Goal: Information Seeking & Learning: Learn about a topic

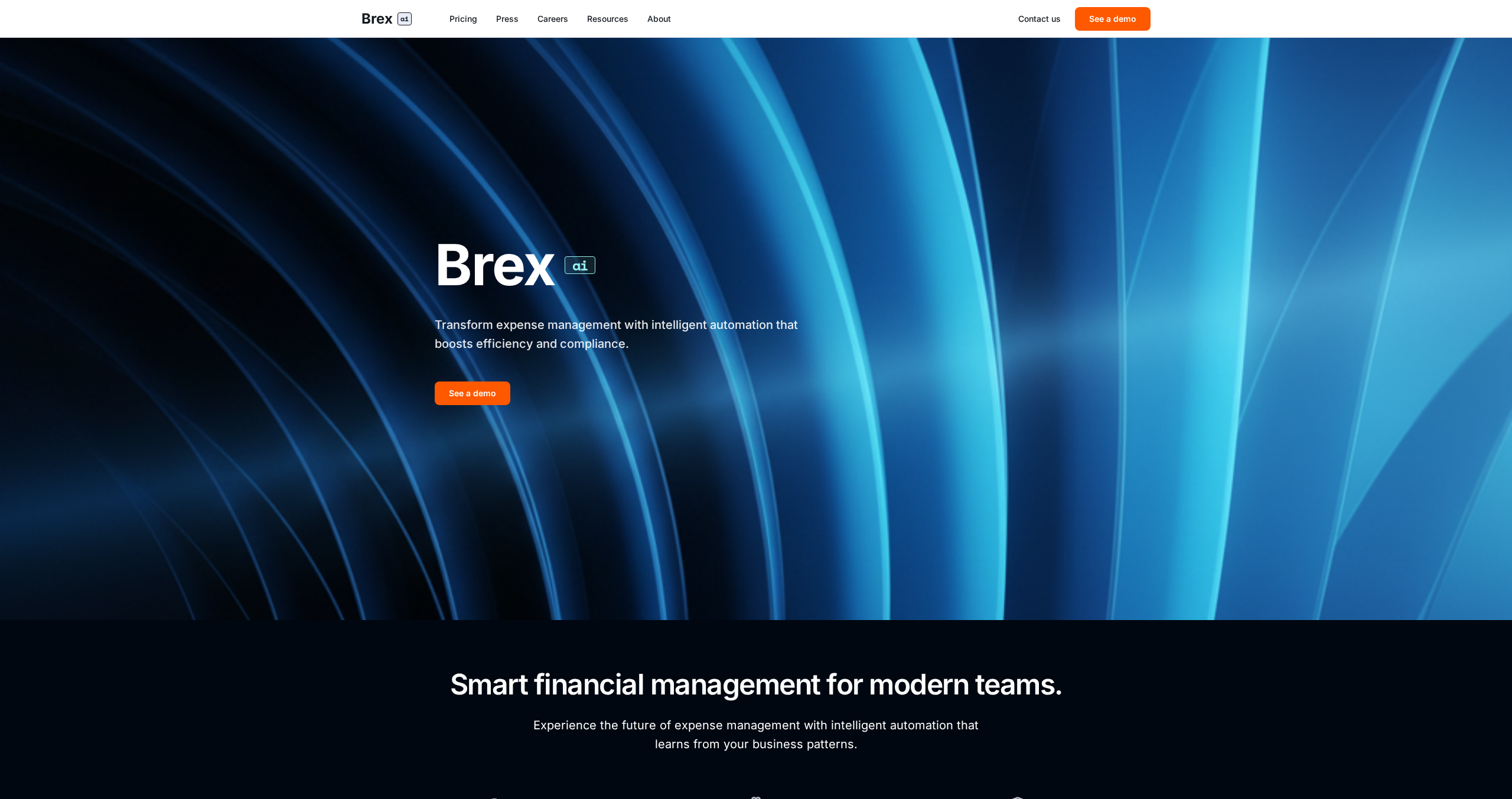
click at [329, 218] on img at bounding box center [756, 320] width 1512 height 602
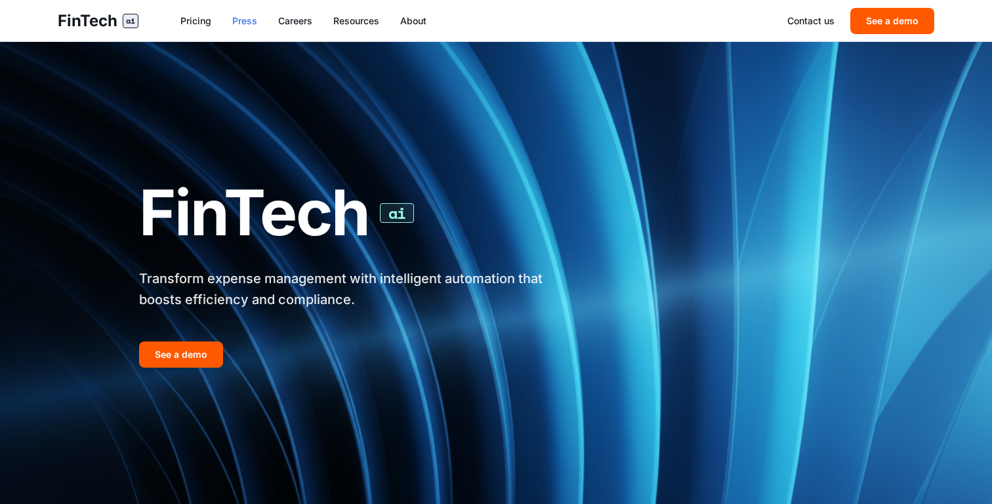
click at [254, 24] on link "Press" at bounding box center [244, 20] width 25 height 13
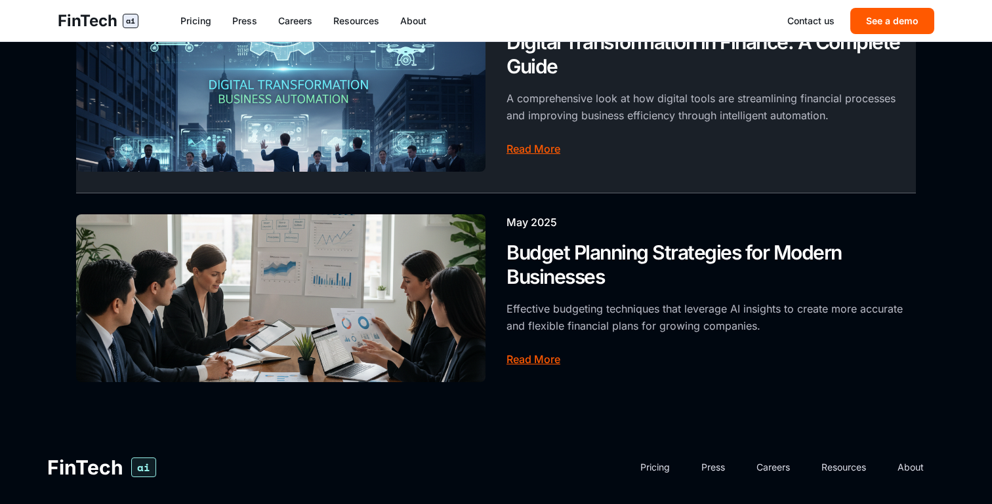
scroll to position [925, 0]
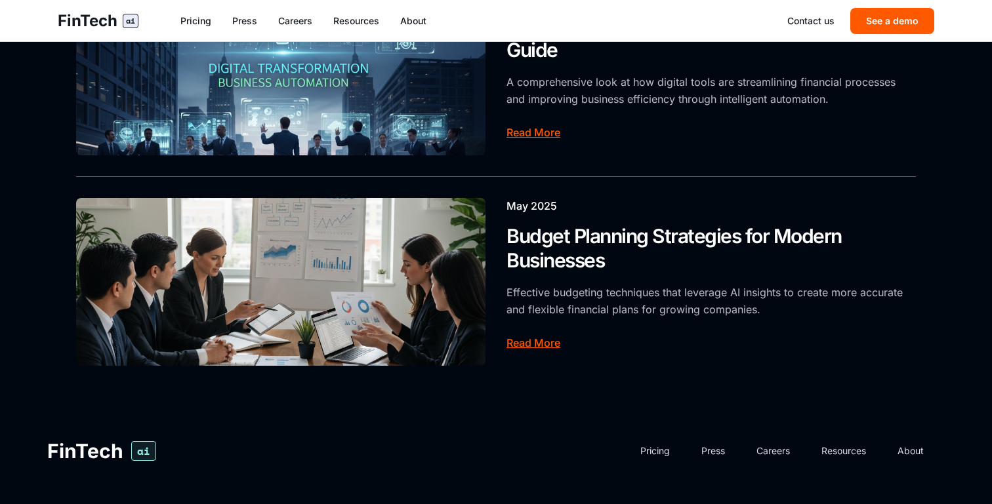
click at [287, 27] on div "FinTech ai Pricing Press Careers Resources About Contact us See a demo" at bounding box center [496, 20] width 918 height 41
click at [291, 25] on link "Careers" at bounding box center [295, 20] width 34 height 13
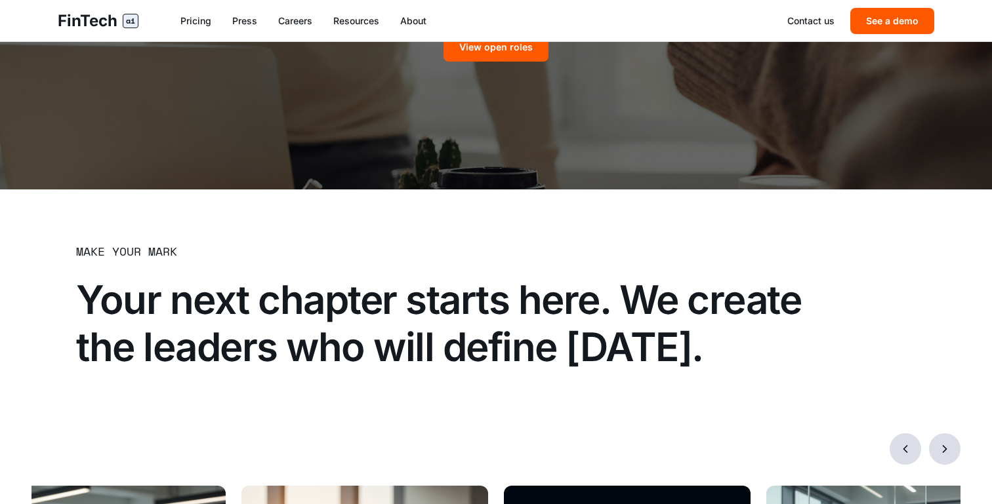
scroll to position [501, 0]
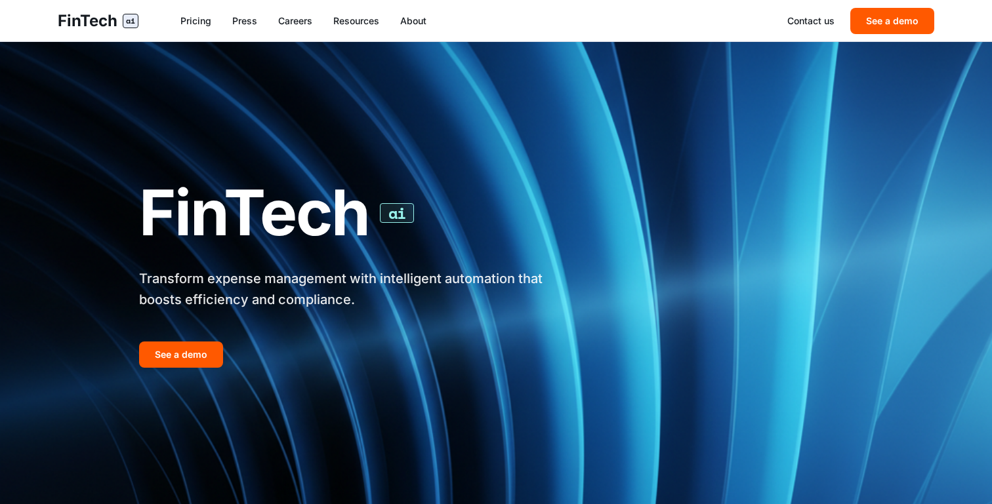
click at [201, 14] on link "Pricing" at bounding box center [195, 20] width 31 height 13
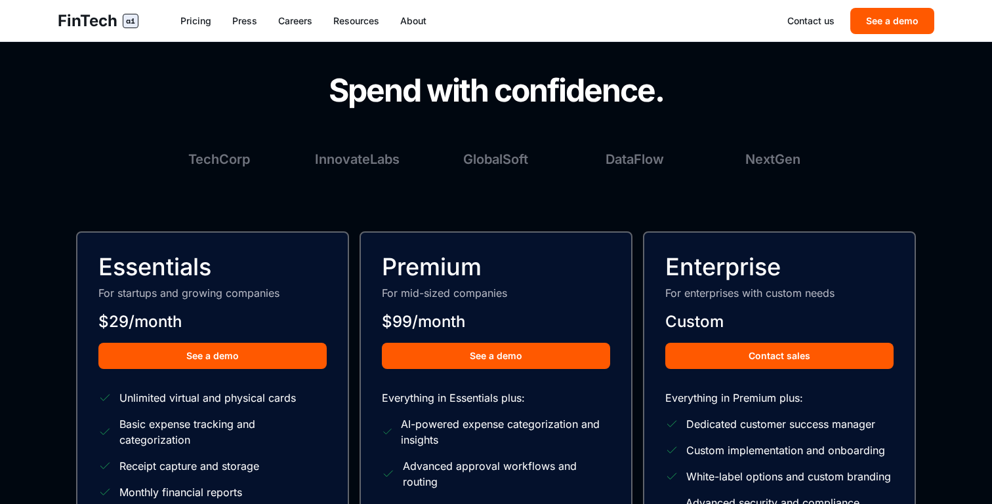
click at [893, 37] on div "FinTech ai Pricing Press Careers Resources About Contact us See a demo" at bounding box center [496, 20] width 918 height 41
click at [893, 8] on button "See a demo" at bounding box center [892, 21] width 84 height 26
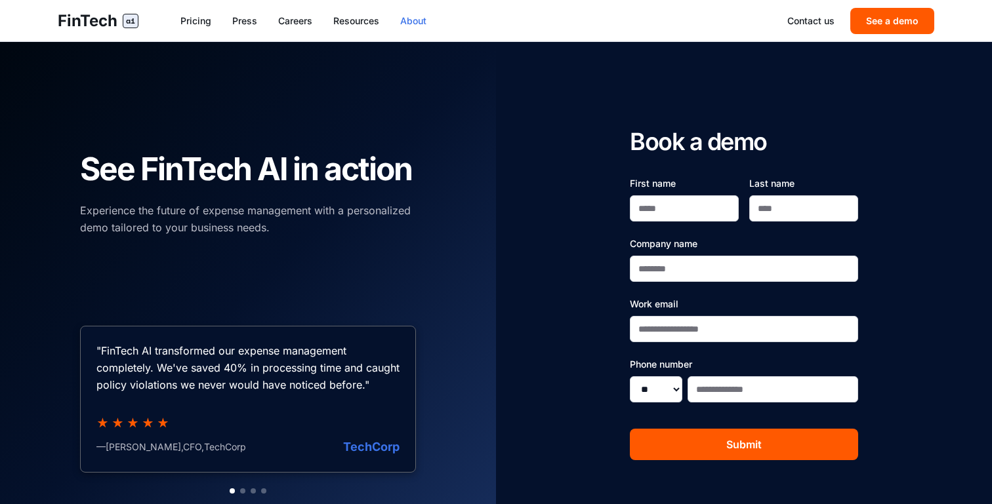
click at [424, 18] on link "About" at bounding box center [413, 20] width 26 height 13
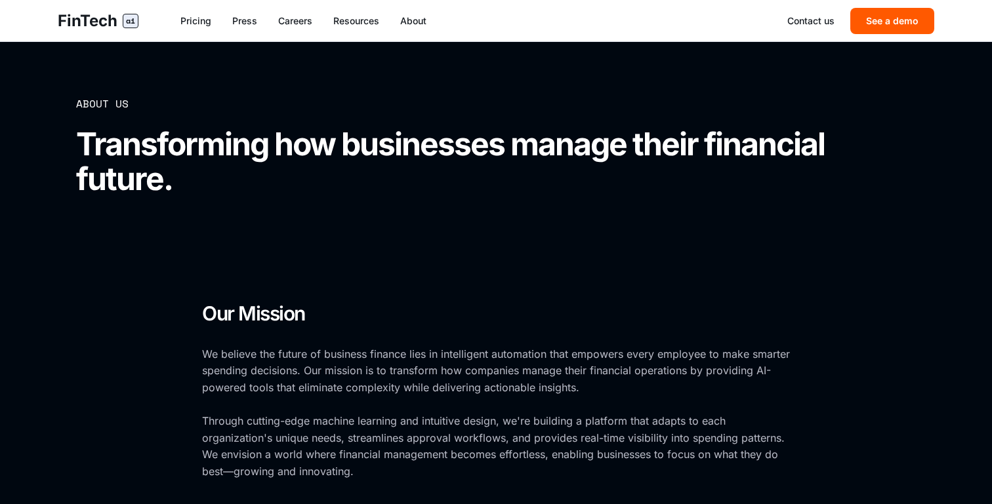
click at [372, 31] on div "FinTech ai Pricing Press Careers Resources About Contact us See a demo" at bounding box center [496, 20] width 918 height 41
click at [346, 28] on div "FinTech ai Pricing Press Careers Resources About Contact us See a demo" at bounding box center [496, 20] width 918 height 41
click at [336, 28] on div "FinTech ai Pricing Press Careers Resources About Contact us See a demo" at bounding box center [496, 20] width 918 height 41
click at [342, 22] on link "Resources" at bounding box center [356, 20] width 46 height 13
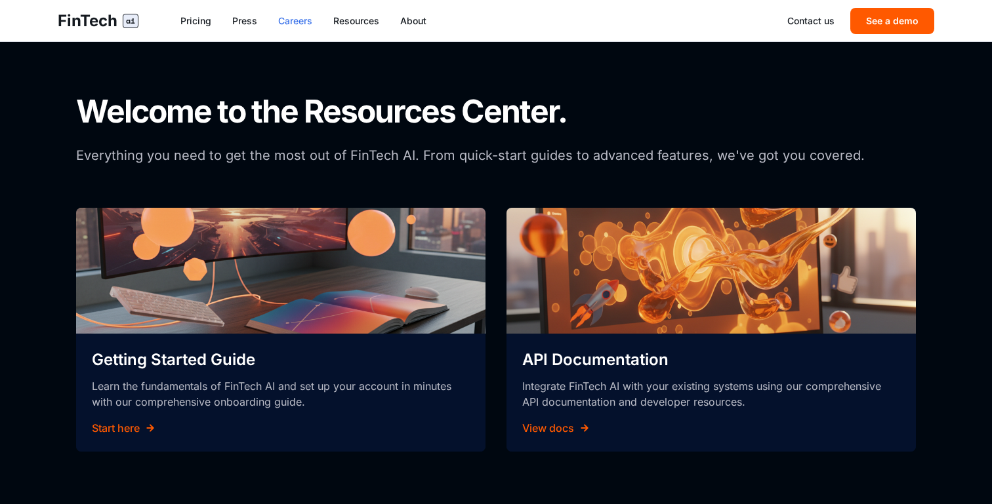
click at [300, 22] on link "Careers" at bounding box center [295, 20] width 34 height 13
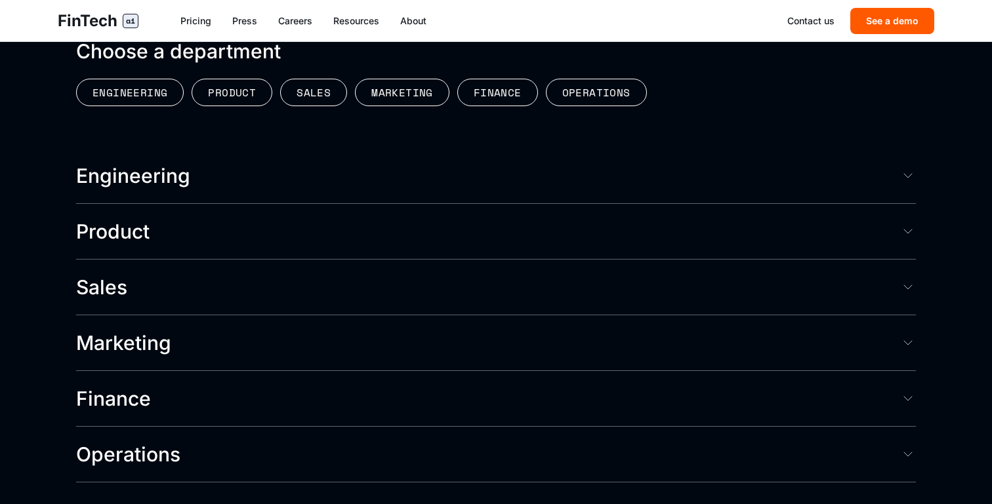
scroll to position [3253, 0]
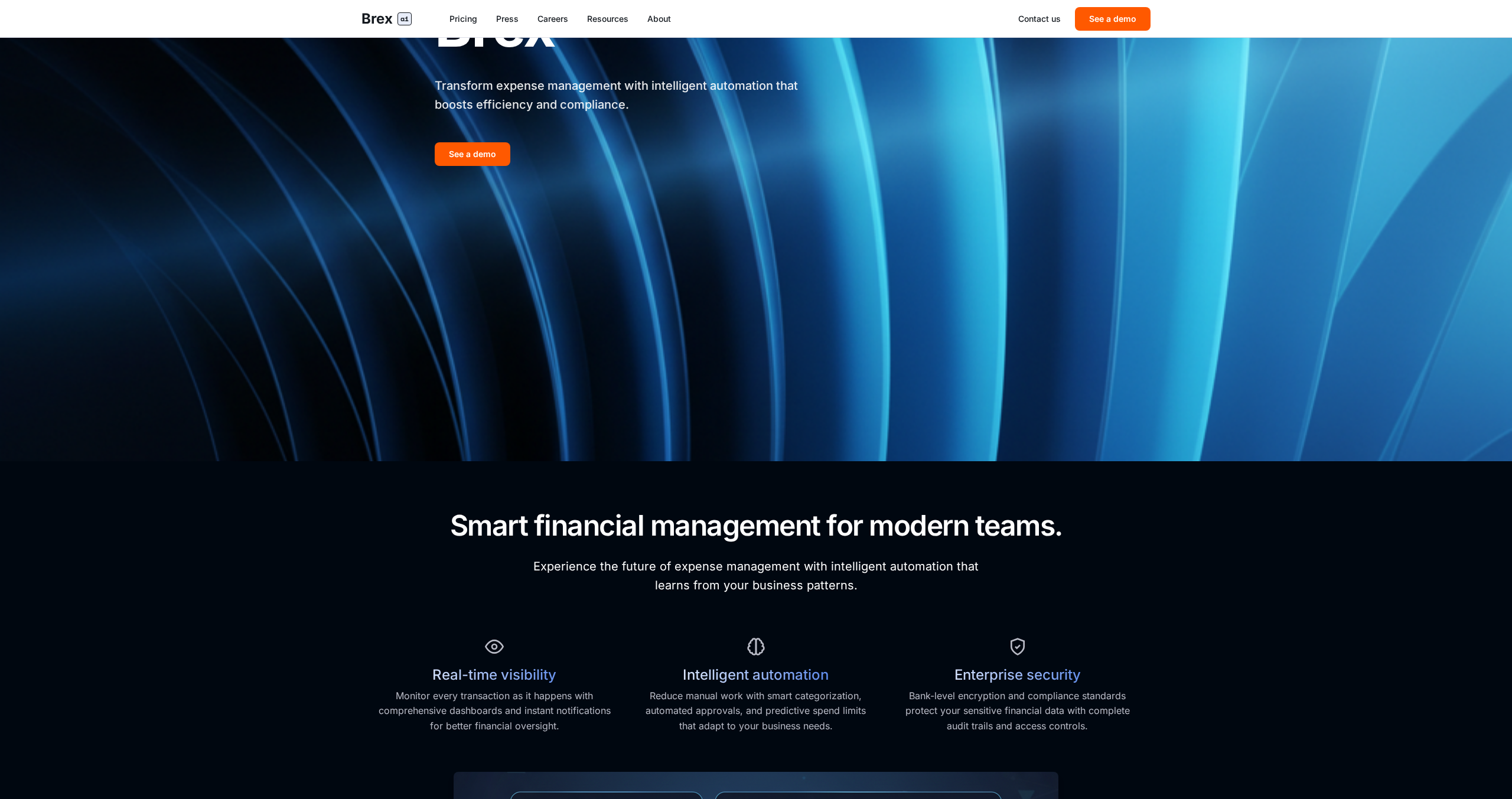
scroll to position [112, 0]
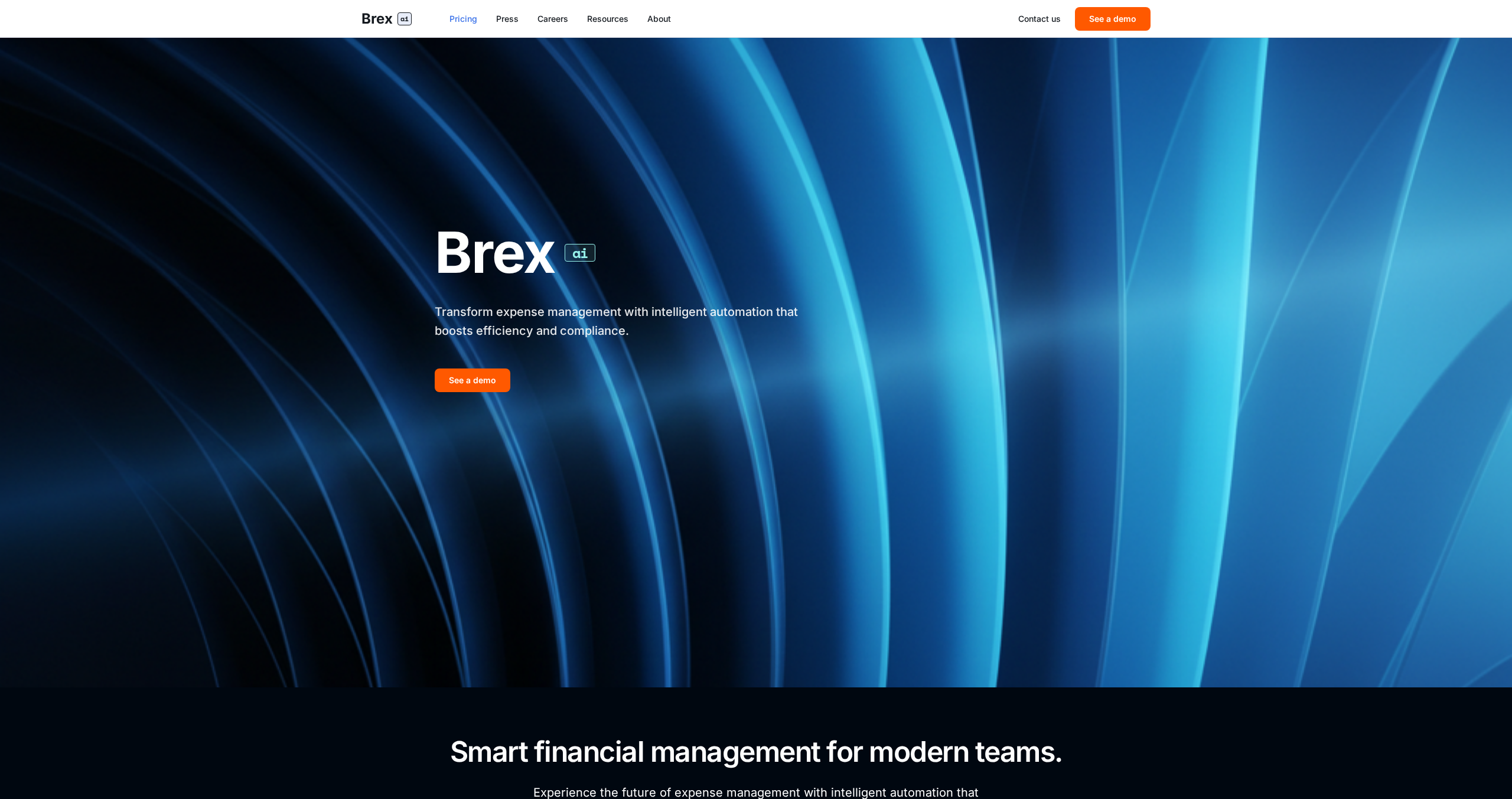
click at [462, 19] on link "Pricing" at bounding box center [463, 18] width 28 height 12
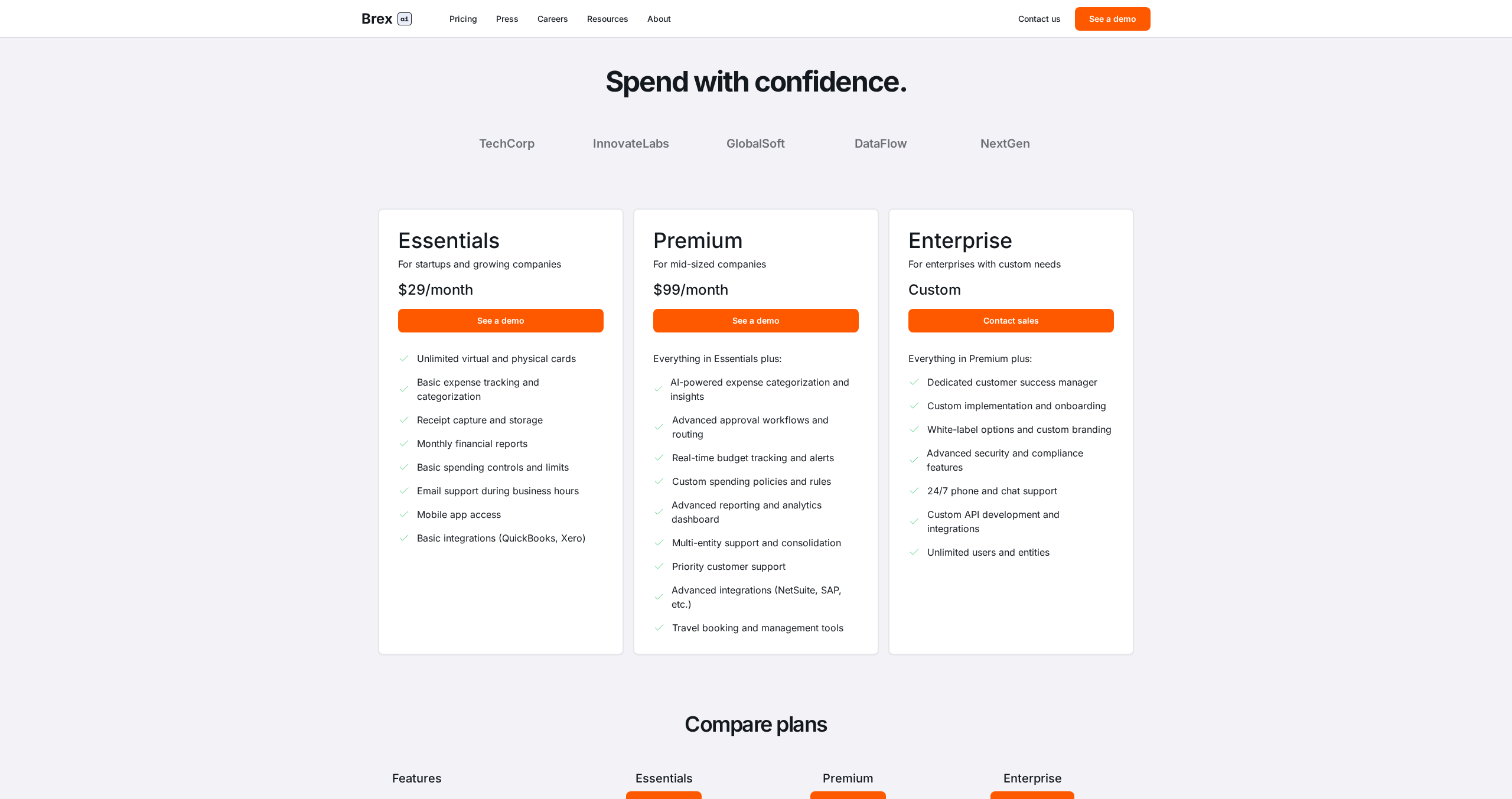
click at [521, 16] on nav "Pricing Press Careers Resources About" at bounding box center [734, 18] width 569 height 12
click at [516, 16] on link "Press" at bounding box center [507, 18] width 23 height 12
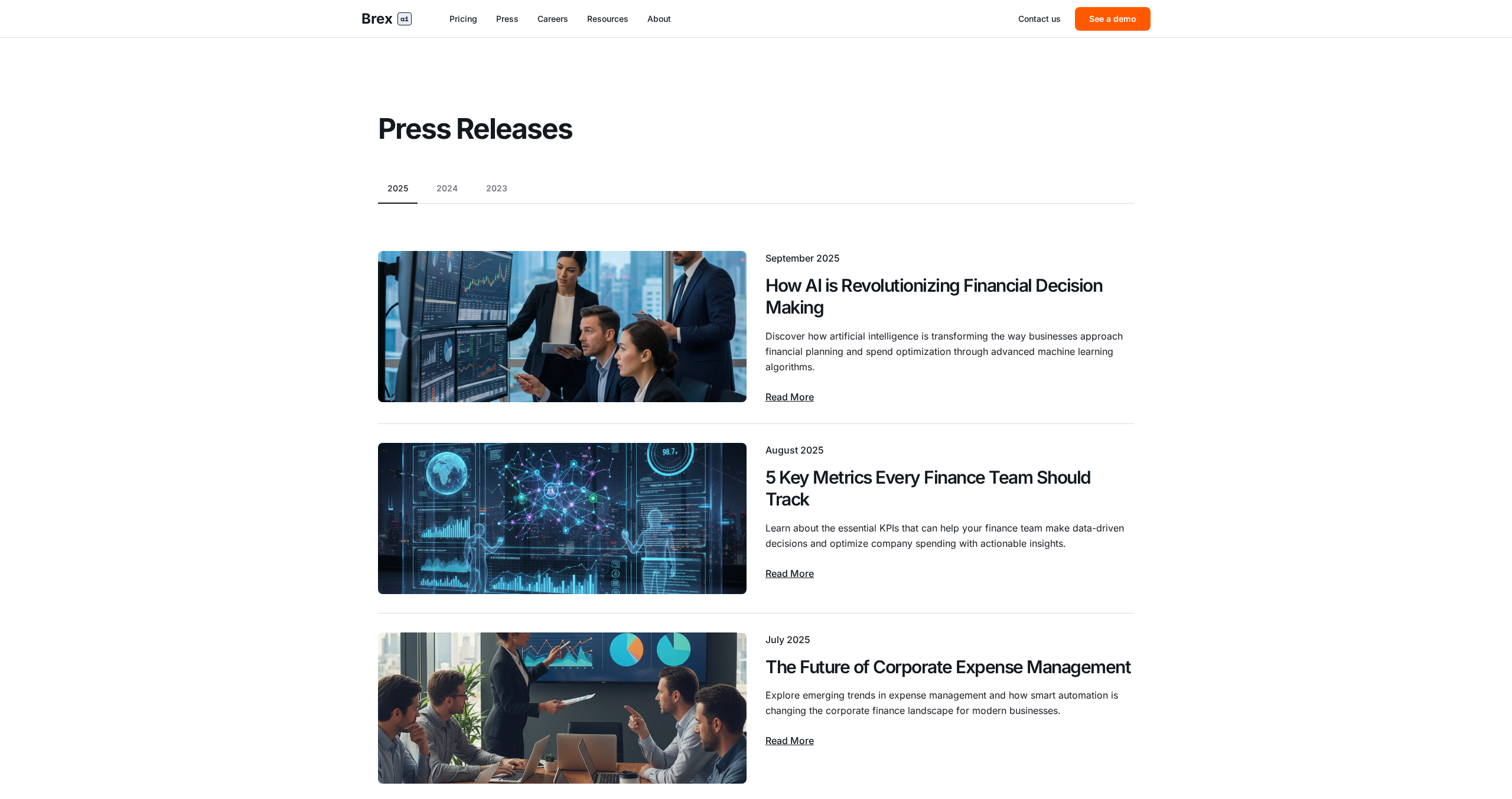
click at [554, 11] on div "Brex ai Pricing Press Careers Resources About Contact us See a demo" at bounding box center [756, 18] width 827 height 37
click at [557, 11] on div "Brex ai Pricing Press Careers Resources About Contact us See a demo" at bounding box center [756, 18] width 827 height 37
click at [569, 15] on nav "Pricing Press Careers Resources About" at bounding box center [734, 18] width 569 height 12
click at [560, 17] on link "Careers" at bounding box center [553, 18] width 31 height 12
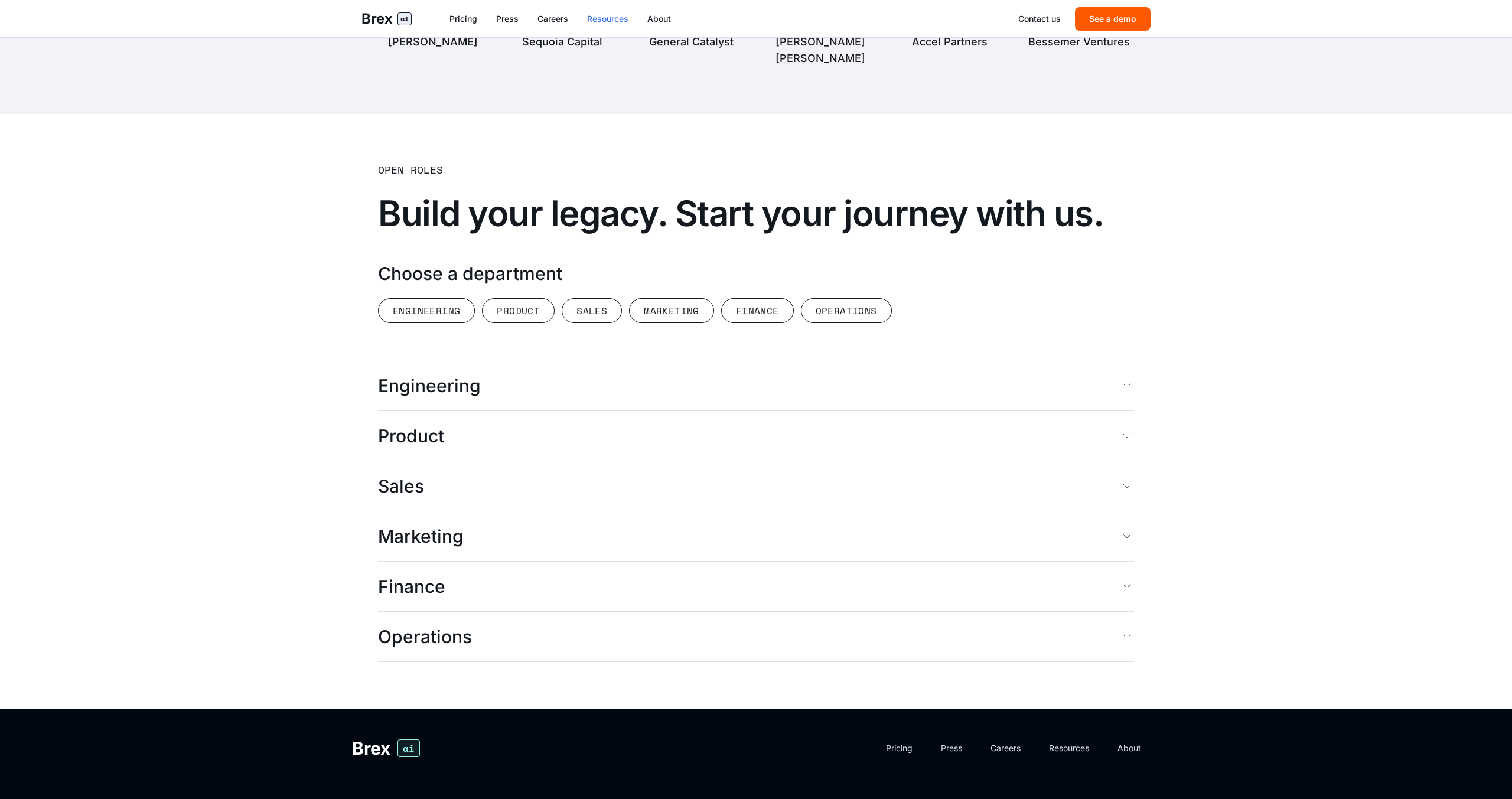
click at [622, 19] on link "Resources" at bounding box center [608, 18] width 41 height 12
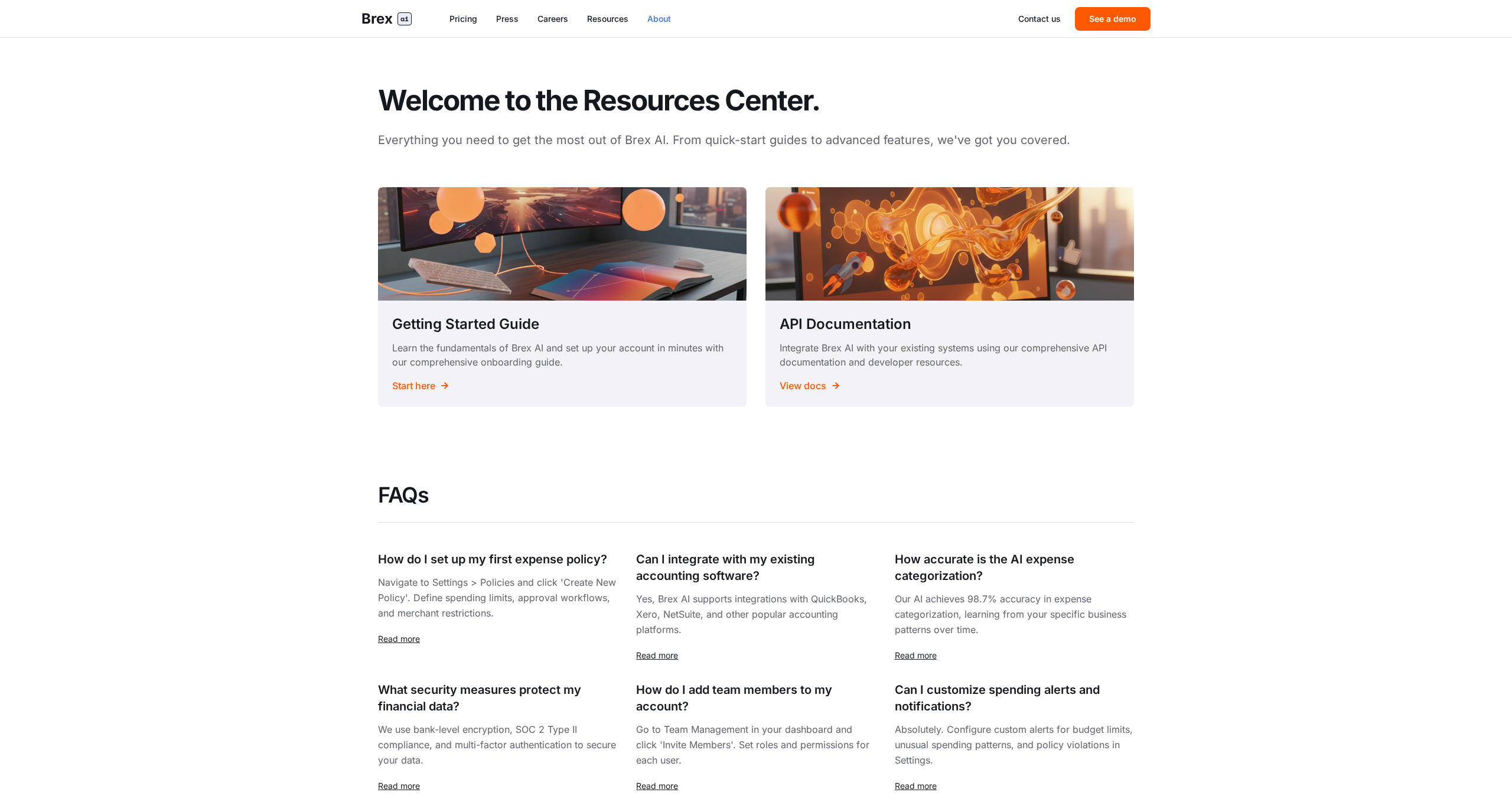
click at [661, 17] on link "About" at bounding box center [659, 18] width 23 height 12
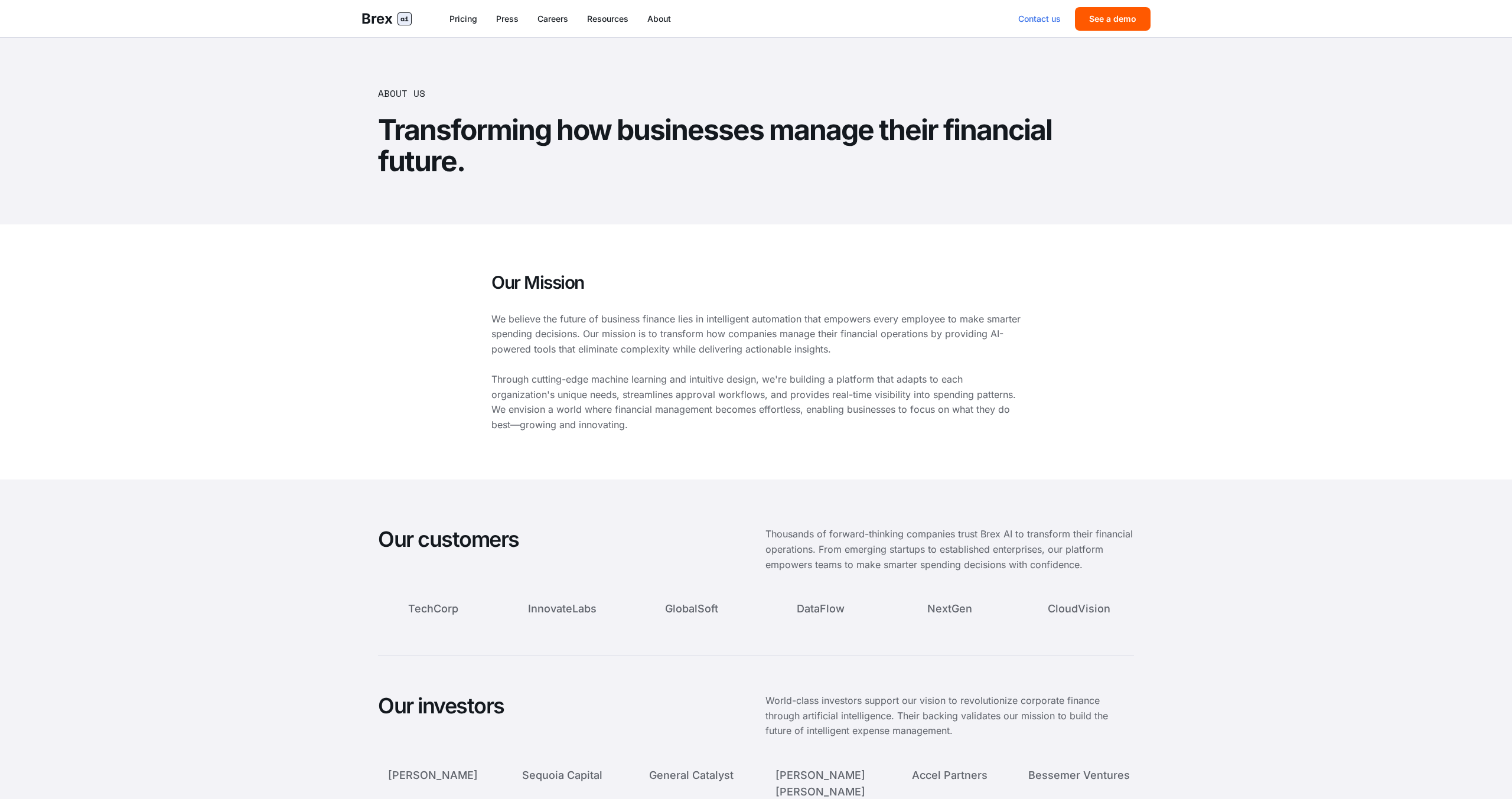
click at [1022, 24] on link "Contact us" at bounding box center [1039, 18] width 42 height 12
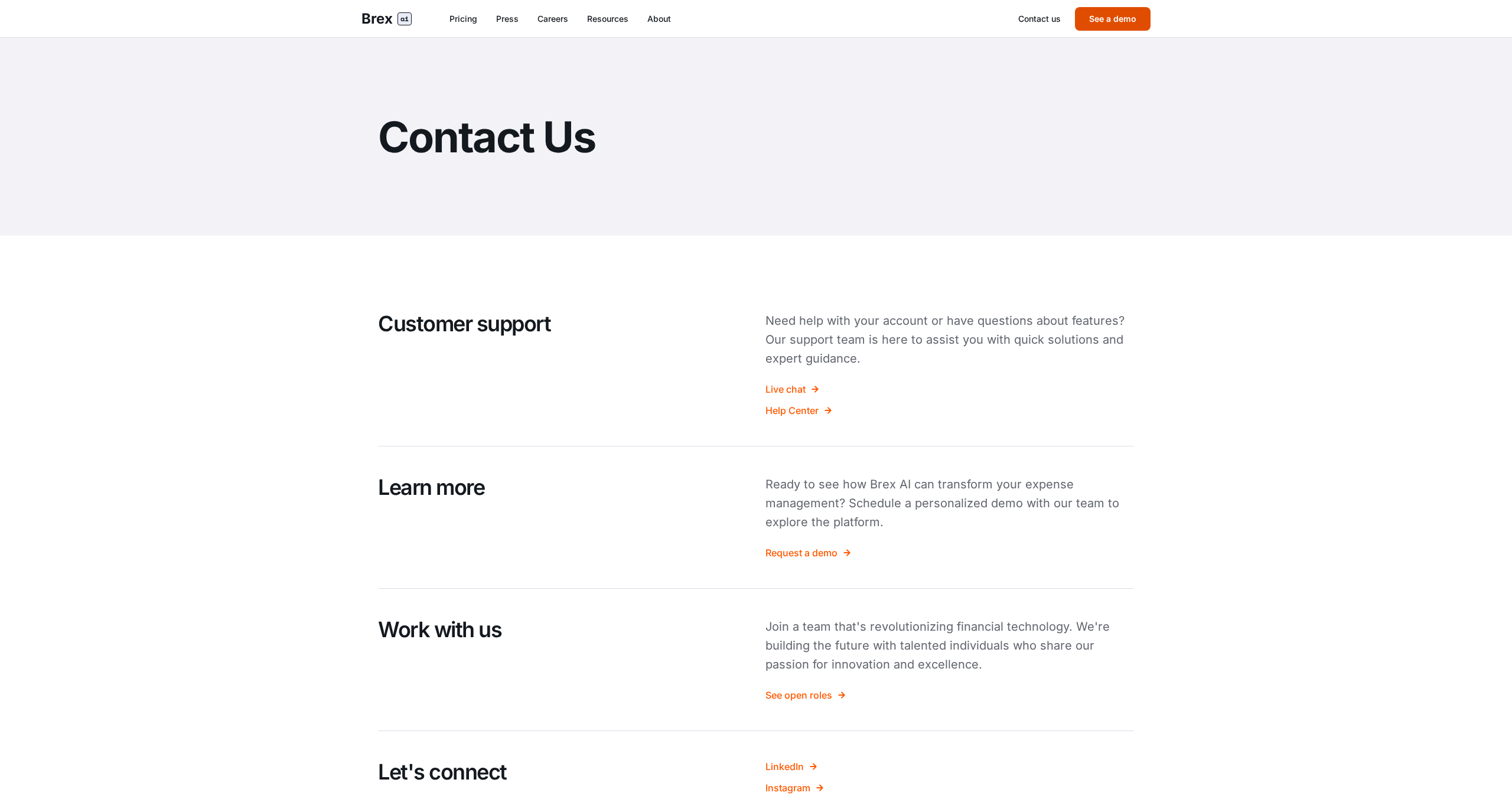
click at [1117, 10] on button "See a demo" at bounding box center [1113, 19] width 76 height 23
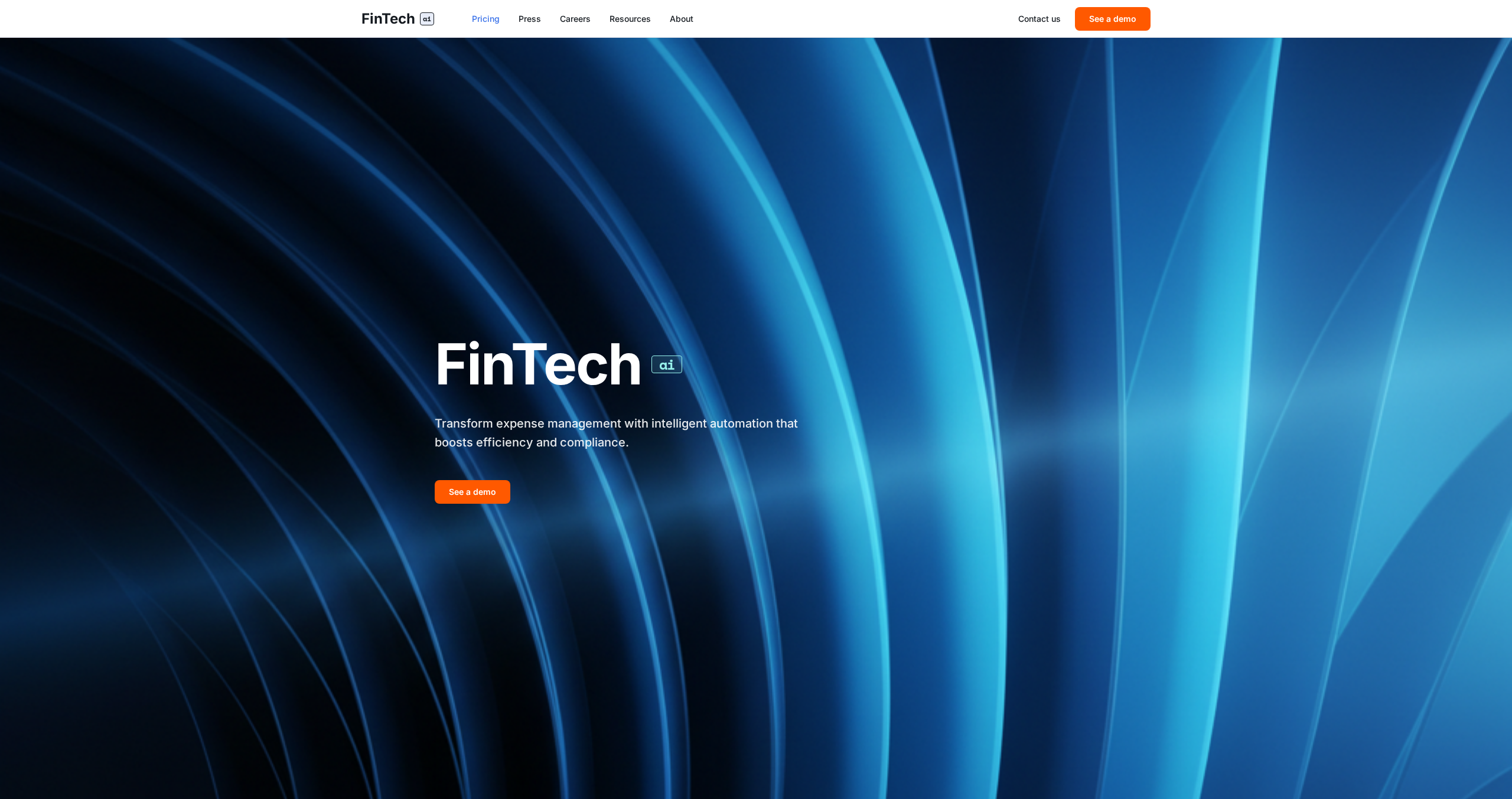
click at [490, 23] on link "Pricing" at bounding box center [485, 18] width 28 height 12
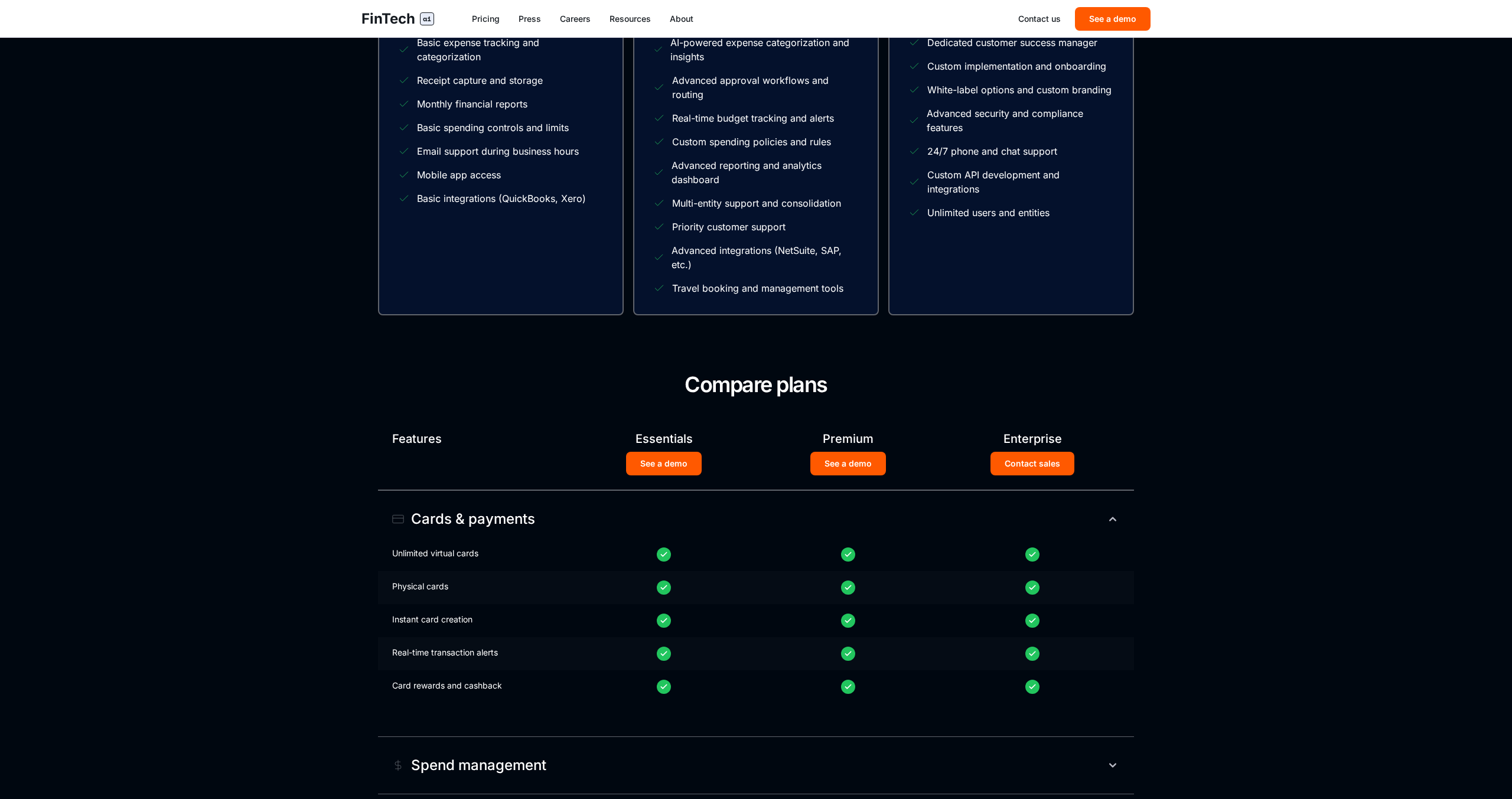
scroll to position [232, 0]
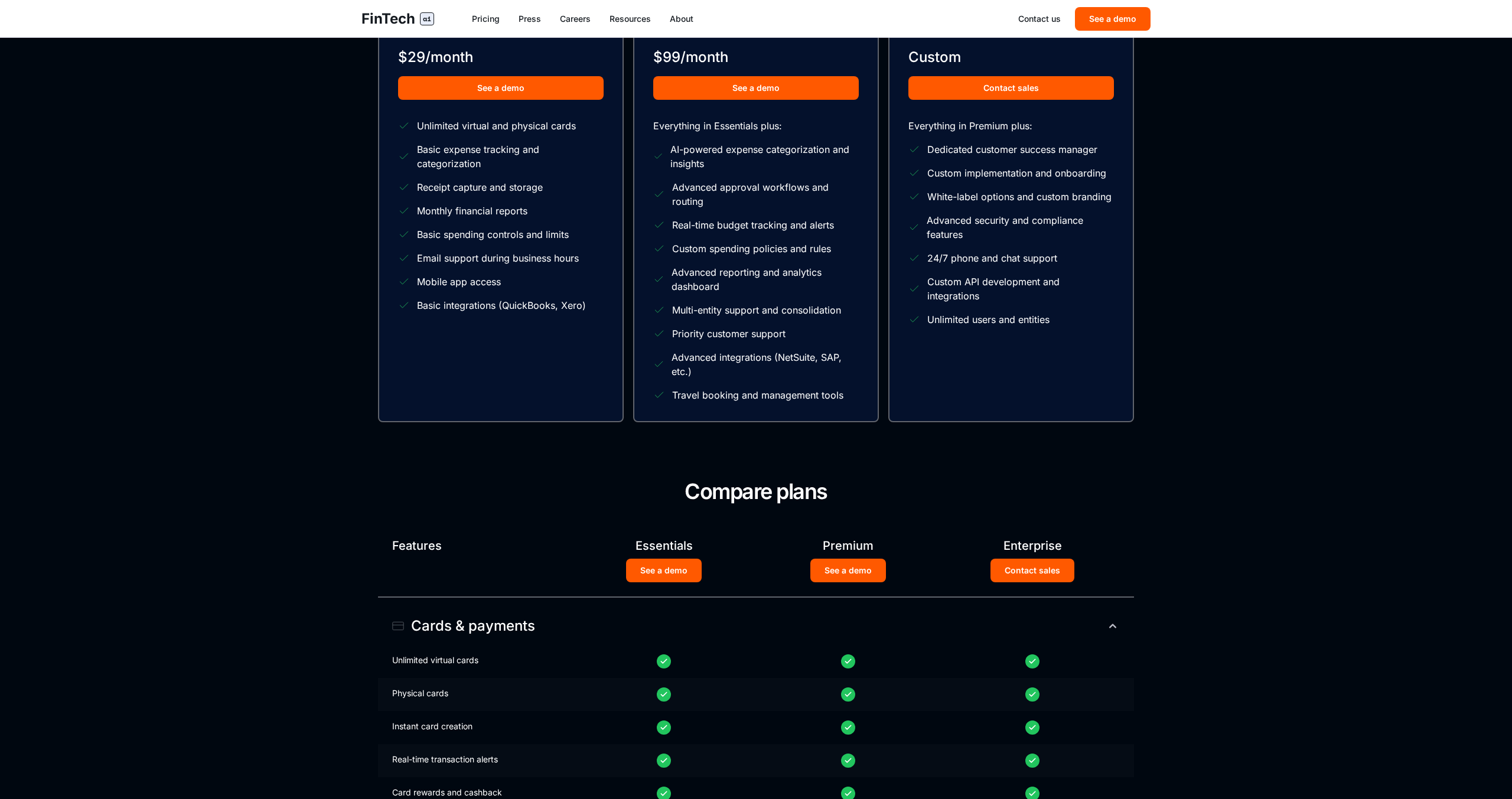
click at [538, 25] on div "FinTech ai Pricing Press Careers Resources About Contact us See a demo" at bounding box center [756, 18] width 827 height 37
click at [532, 20] on link "Press" at bounding box center [530, 18] width 23 height 12
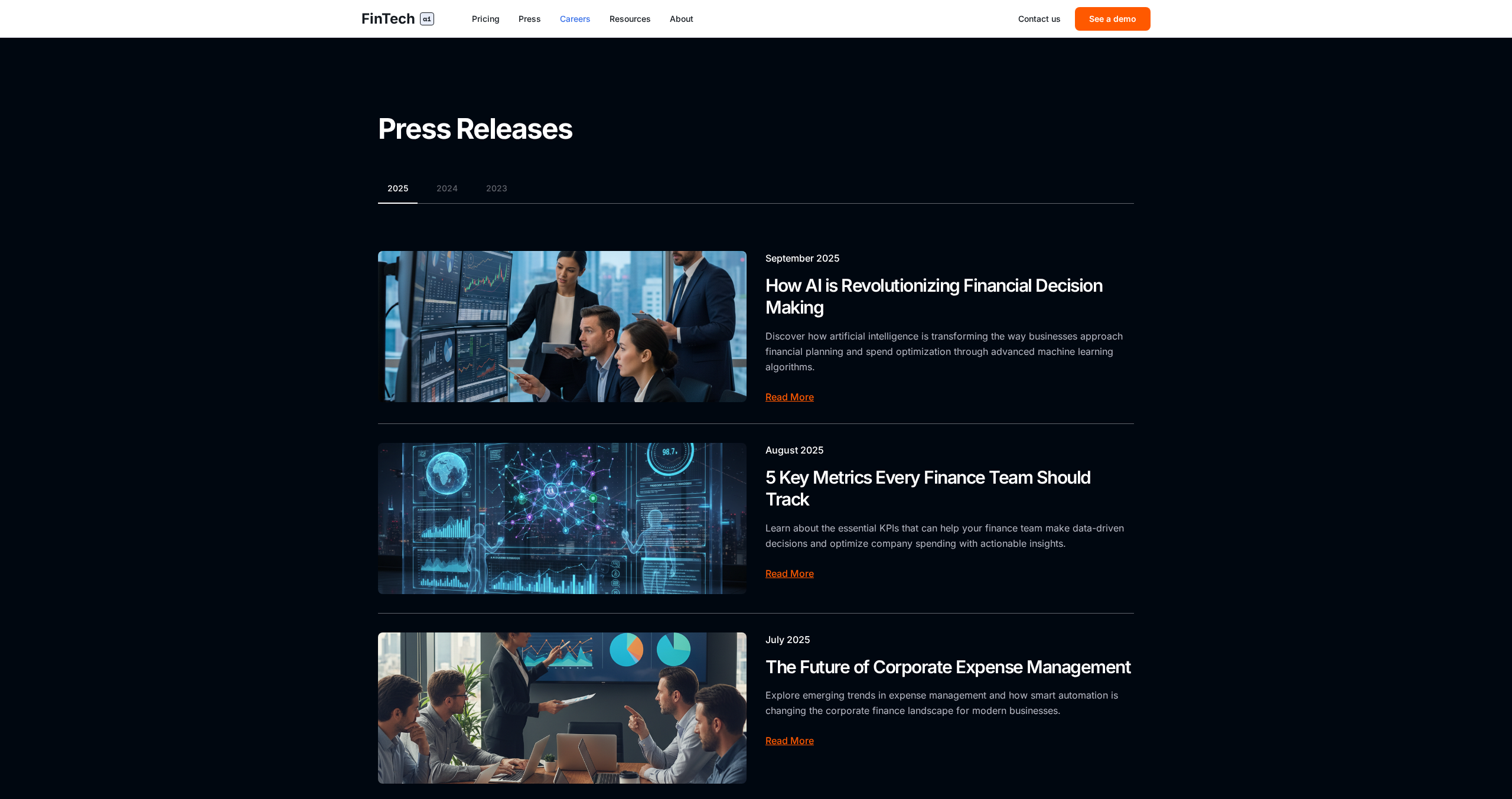
click at [579, 20] on link "Careers" at bounding box center [575, 18] width 31 height 12
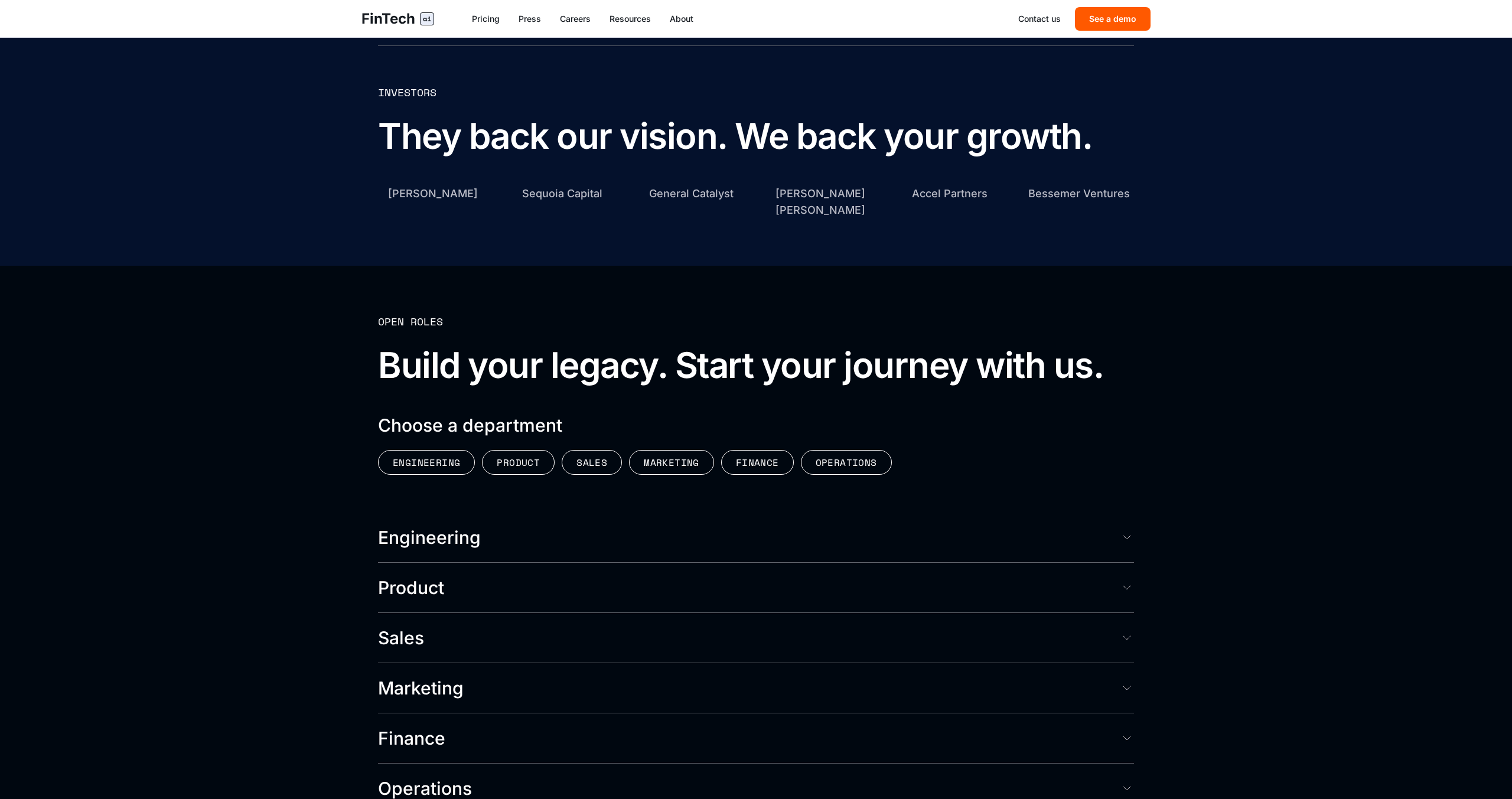
scroll to position [2930, 0]
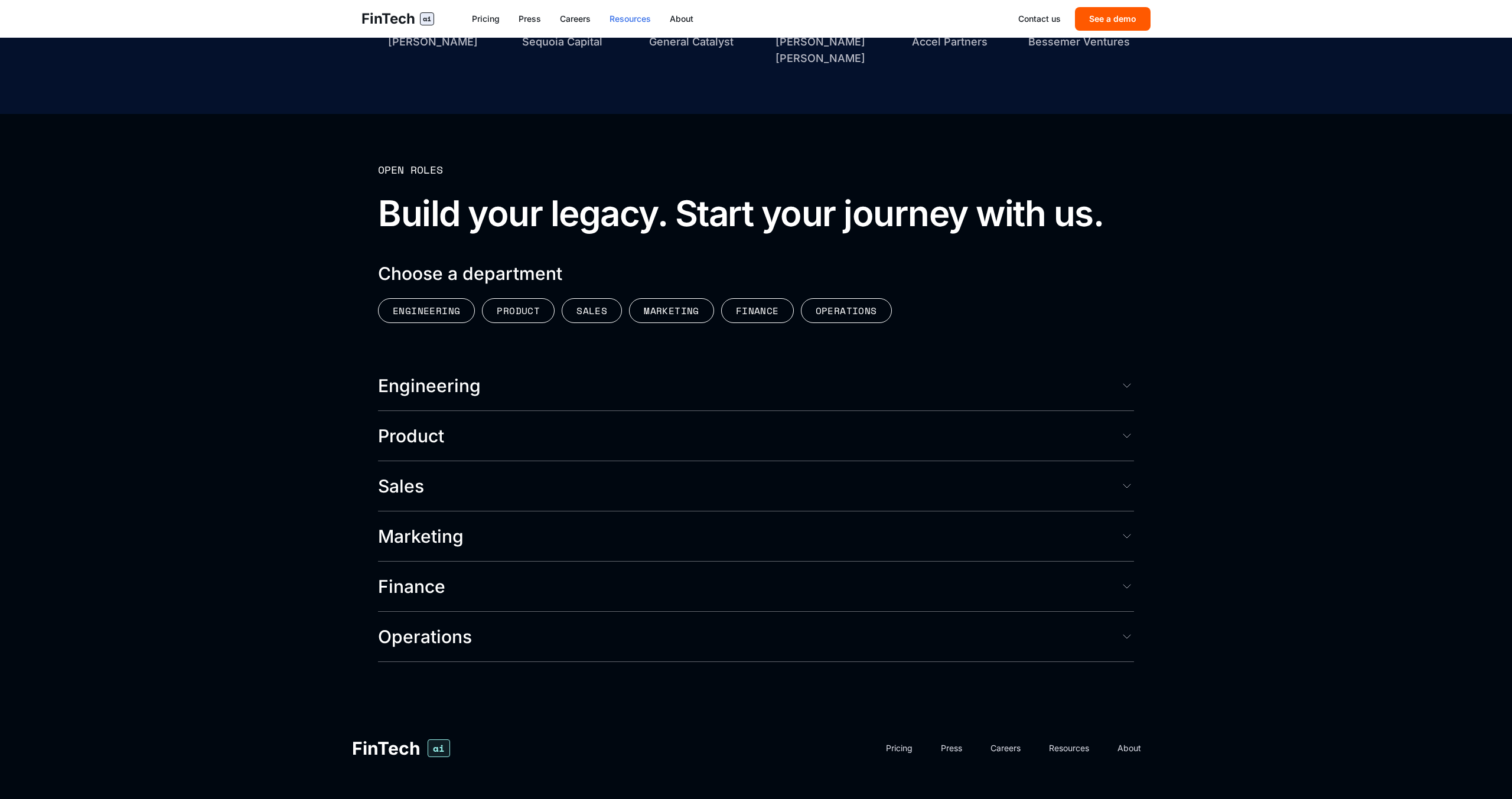
click at [647, 16] on link "Resources" at bounding box center [630, 18] width 41 height 12
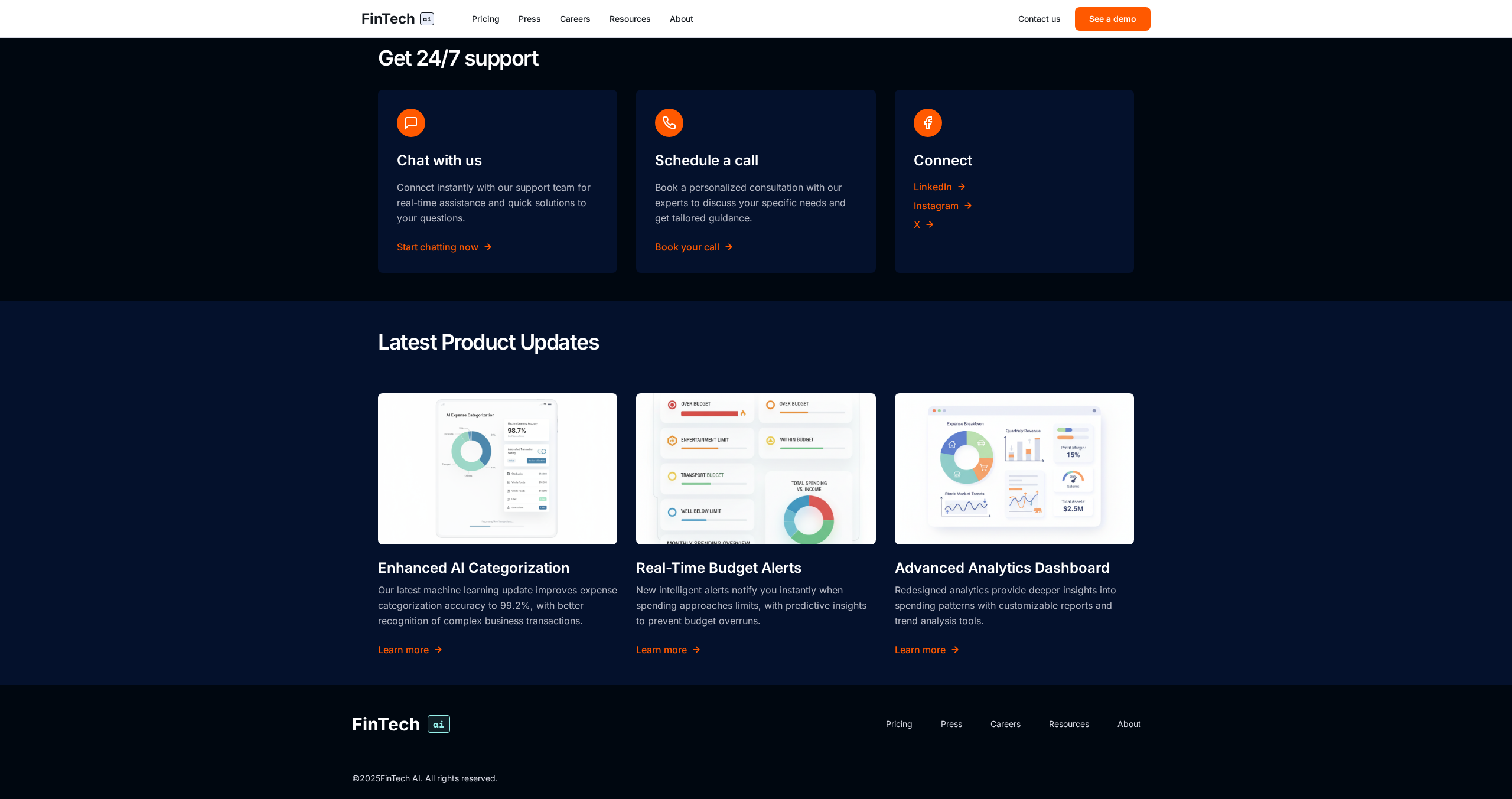
scroll to position [1127, 0]
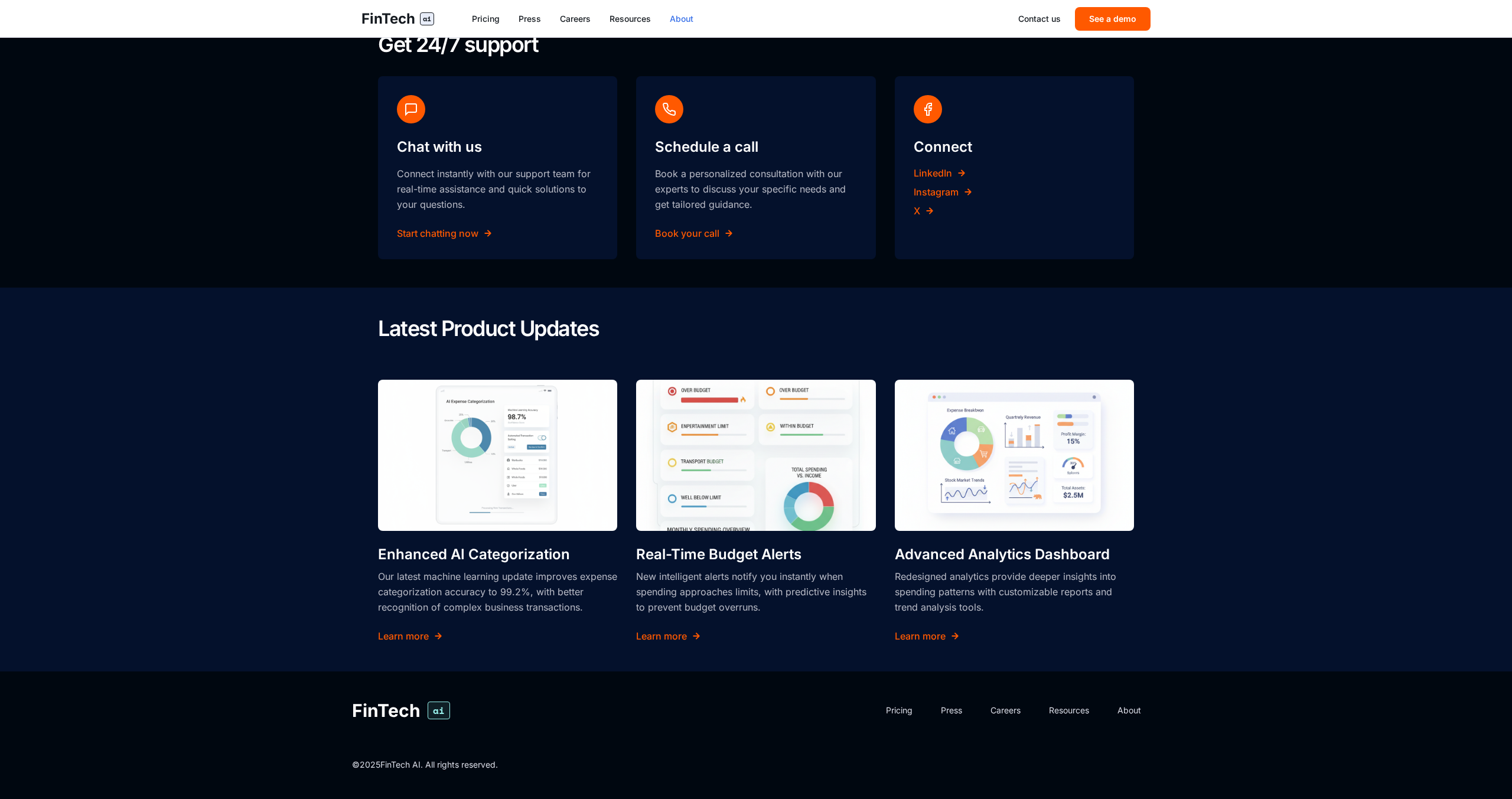
click at [684, 14] on link "About" at bounding box center [682, 18] width 23 height 12
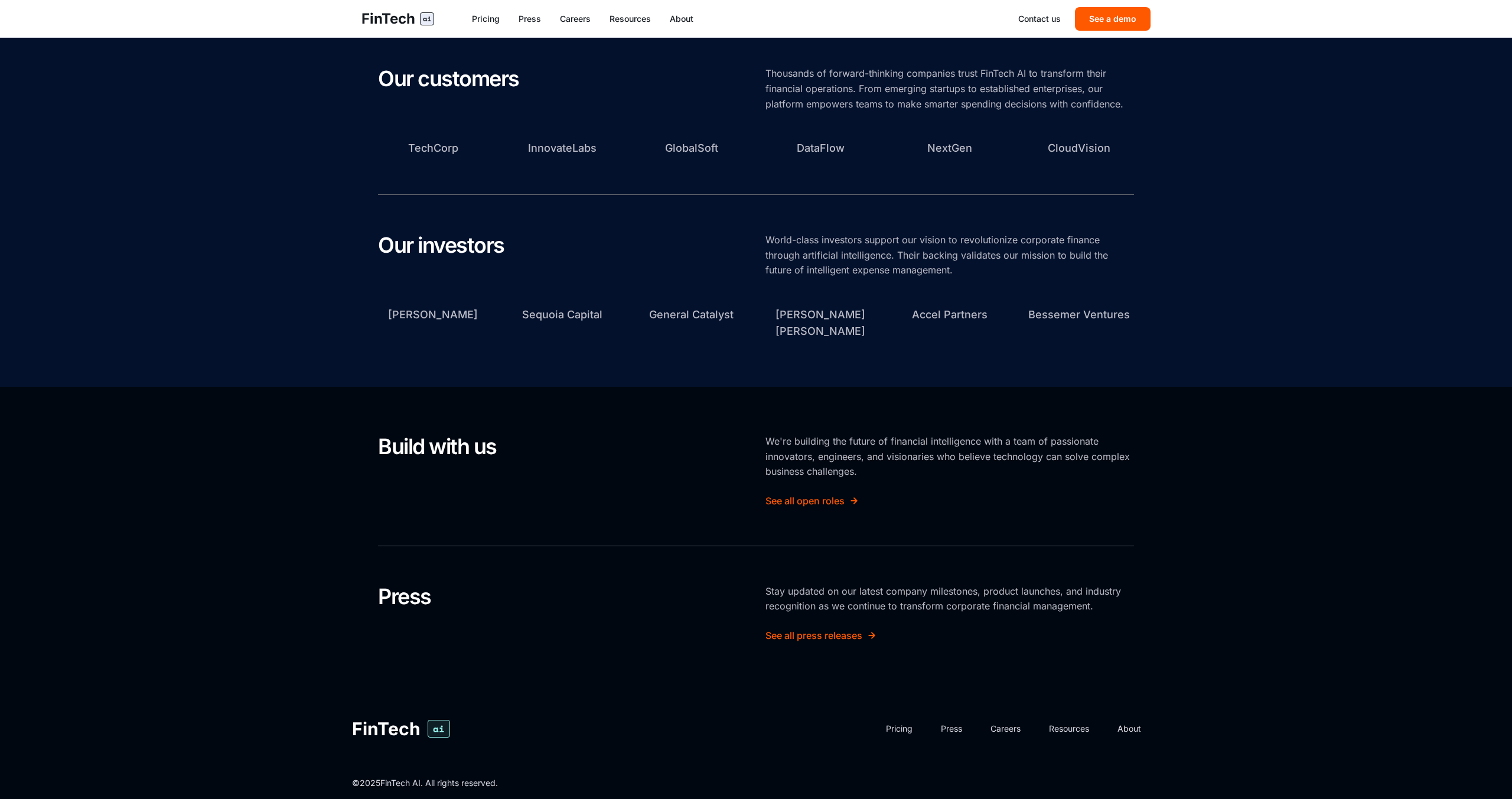
scroll to position [462, 0]
click at [1040, 14] on link "Contact us" at bounding box center [1039, 18] width 42 height 12
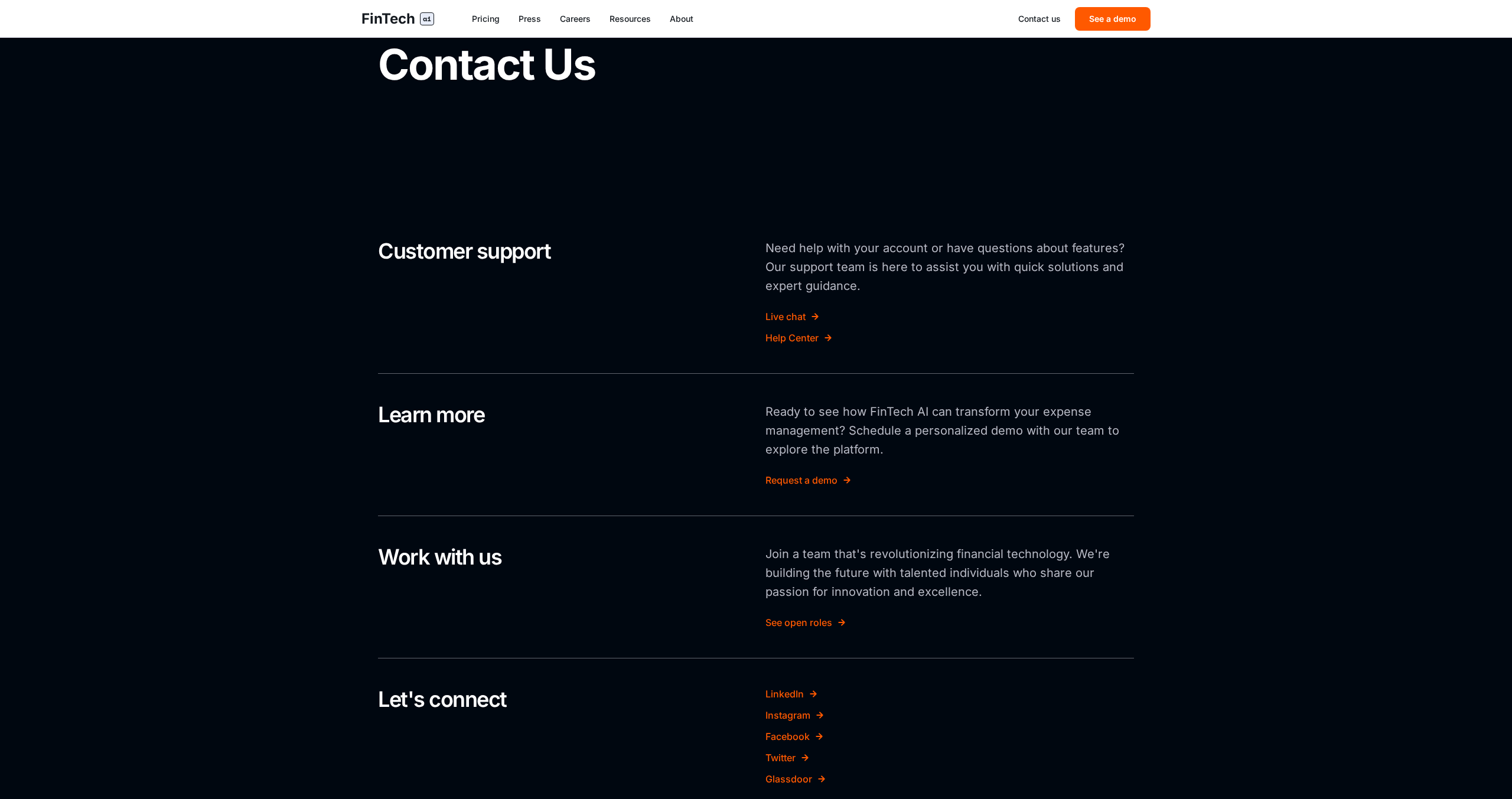
scroll to position [263, 0]
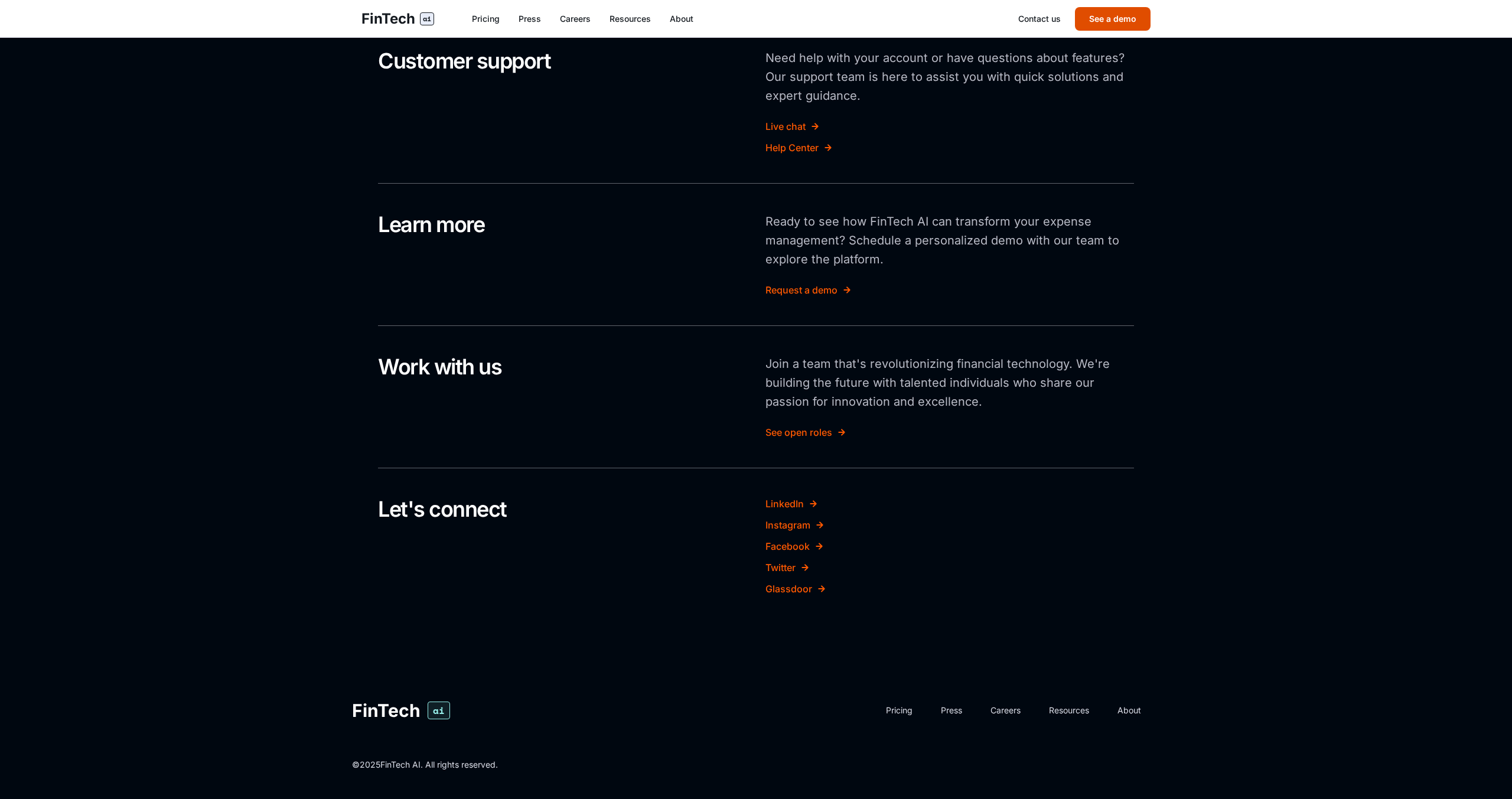
click at [1102, 17] on button "See a demo" at bounding box center [1113, 19] width 76 height 23
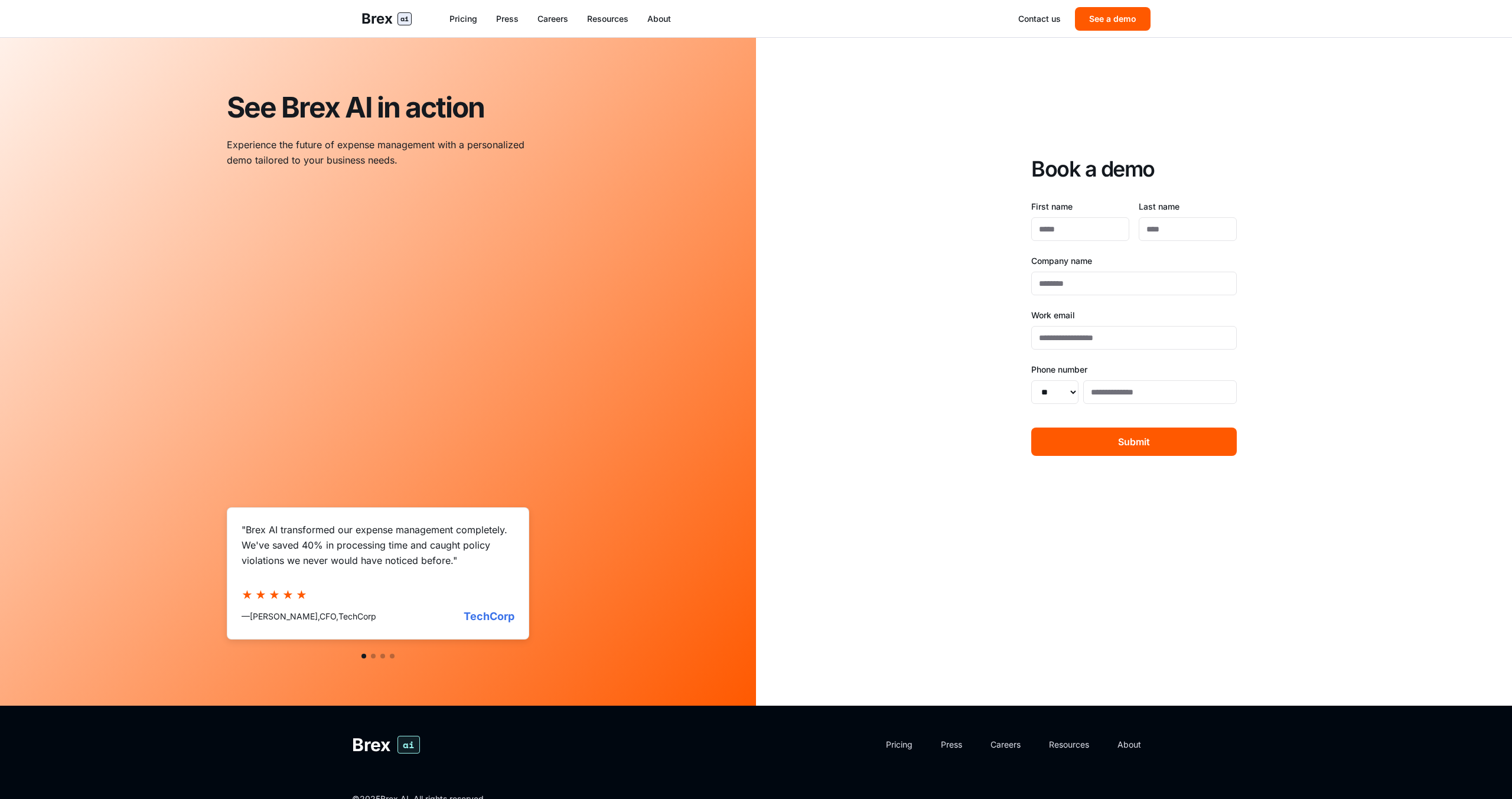
scroll to position [108, 0]
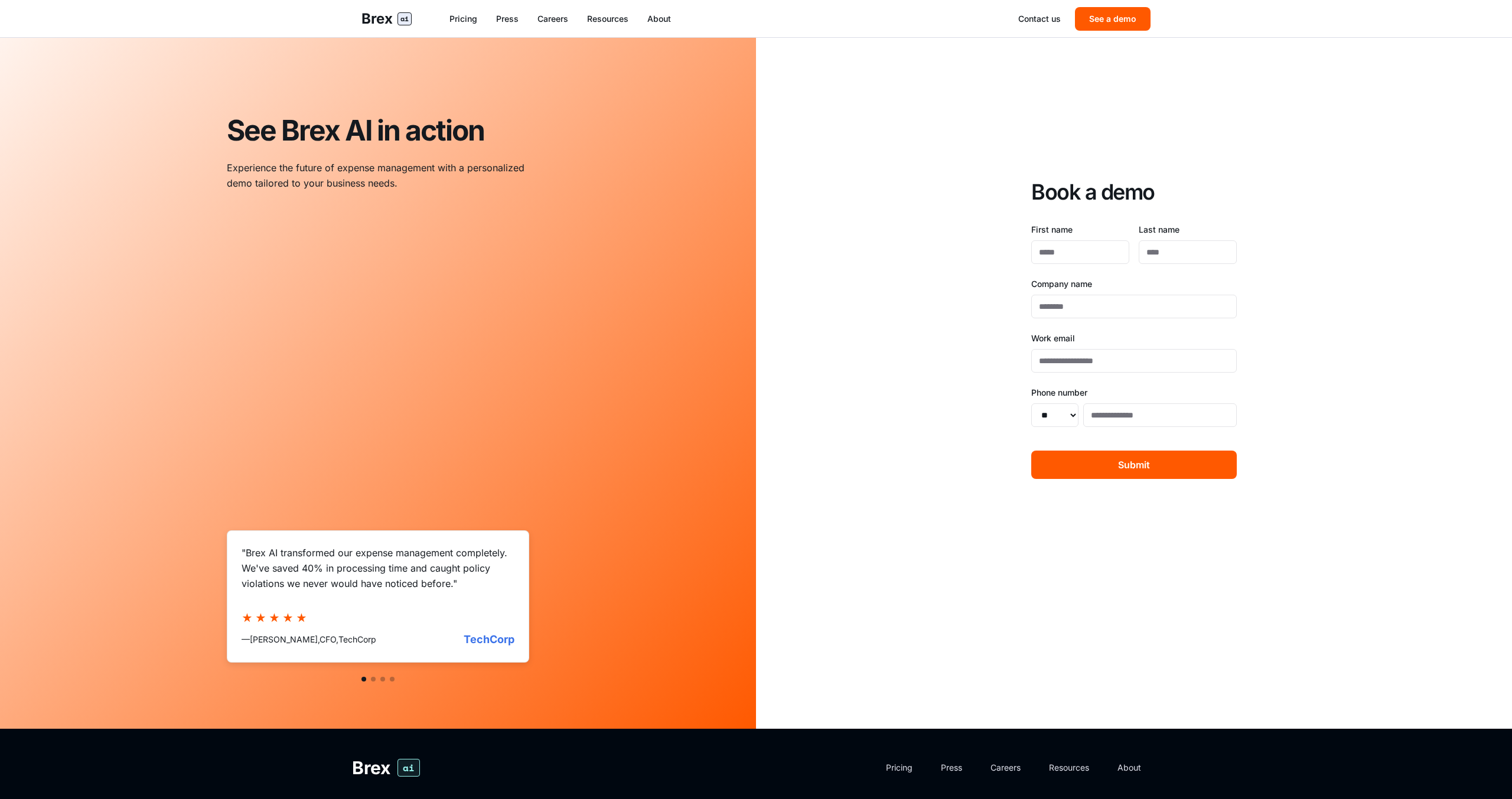
click at [680, 25] on div "Brex ai Pricing Press Careers Resources About Contact us See a demo" at bounding box center [756, 18] width 827 height 37
click at [464, 13] on link "Pricing" at bounding box center [463, 18] width 28 height 12
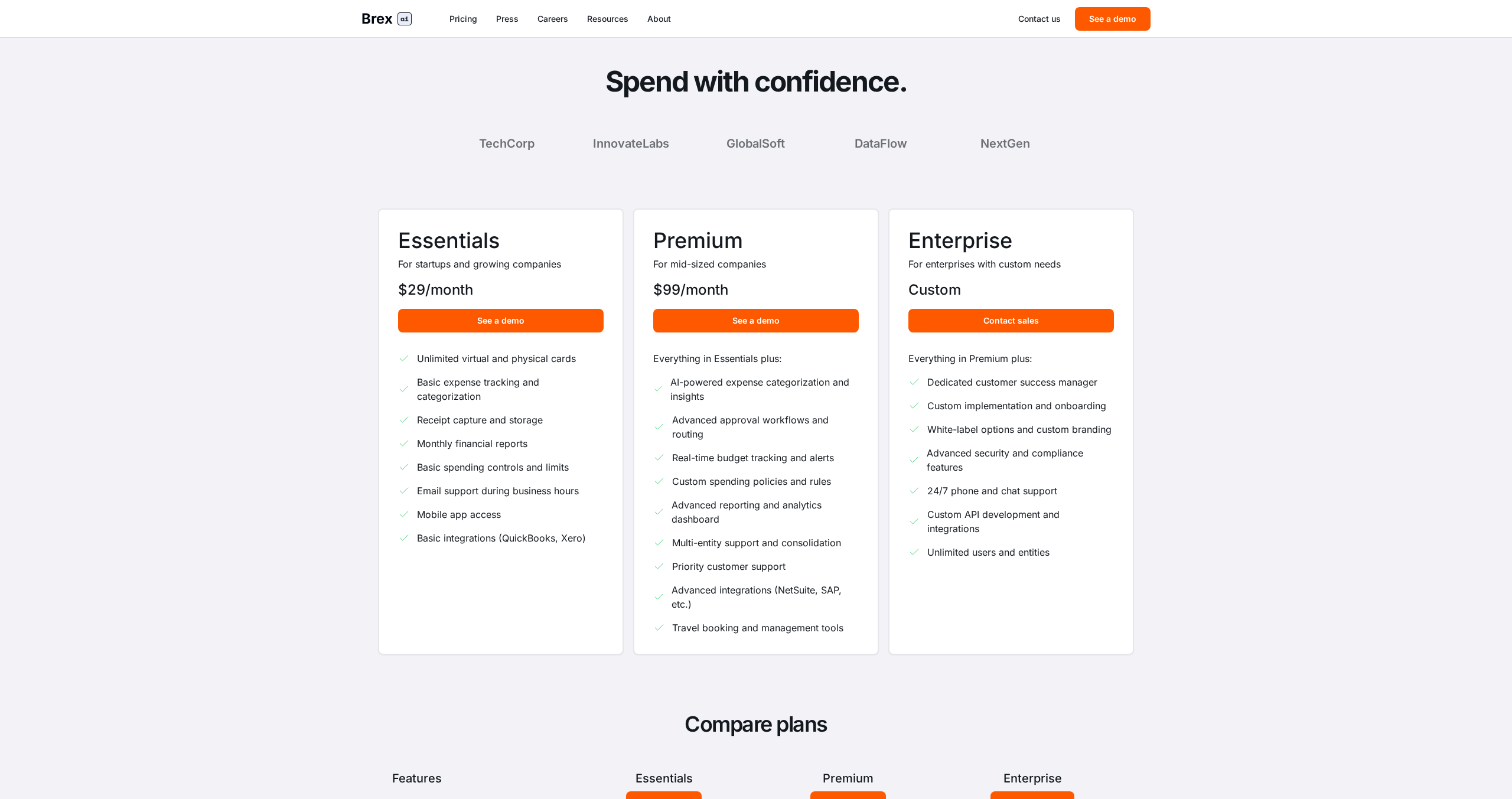
click at [385, 11] on span "Brex" at bounding box center [376, 18] width 32 height 19
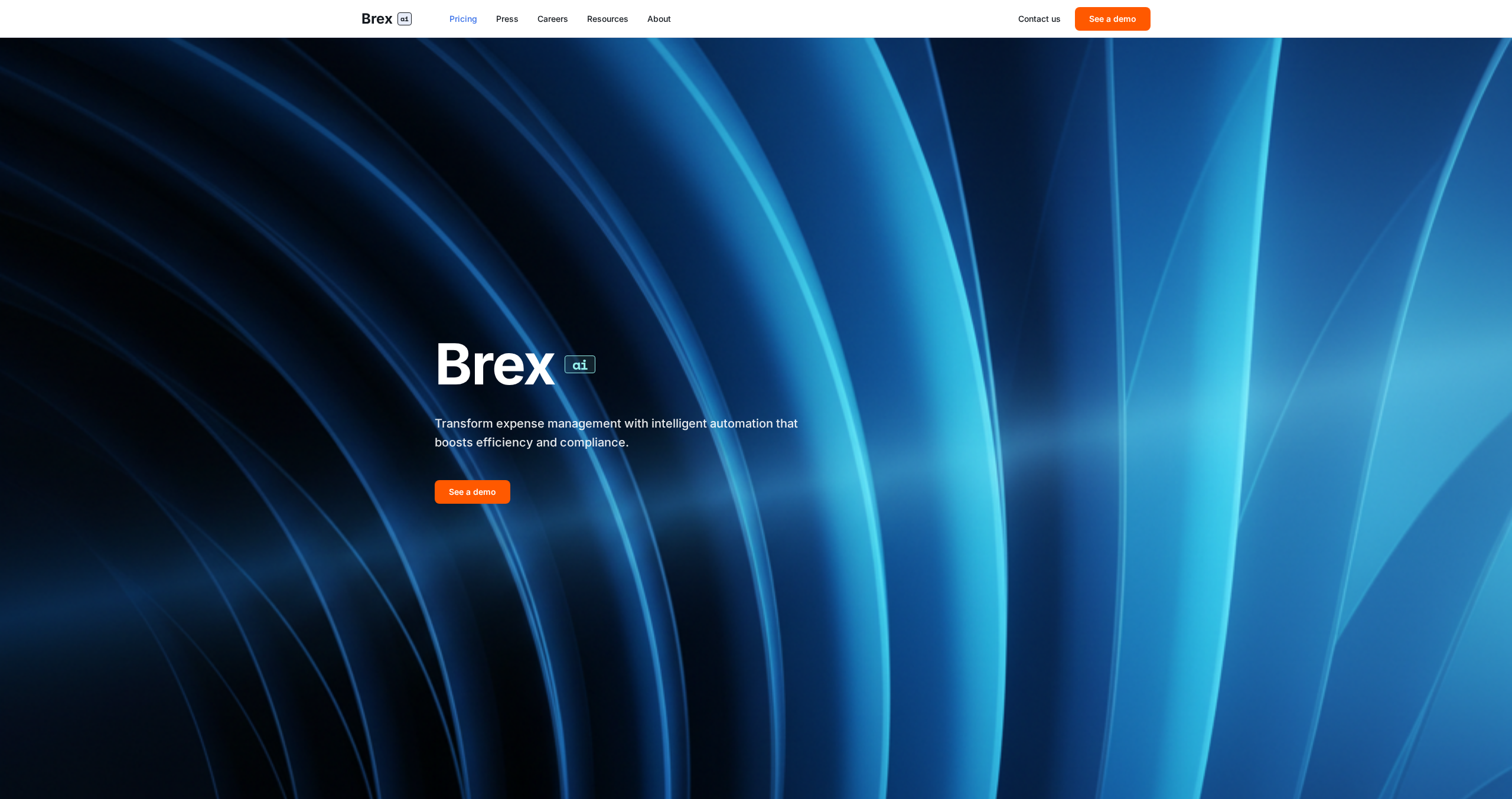
click at [466, 22] on link "Pricing" at bounding box center [463, 18] width 28 height 12
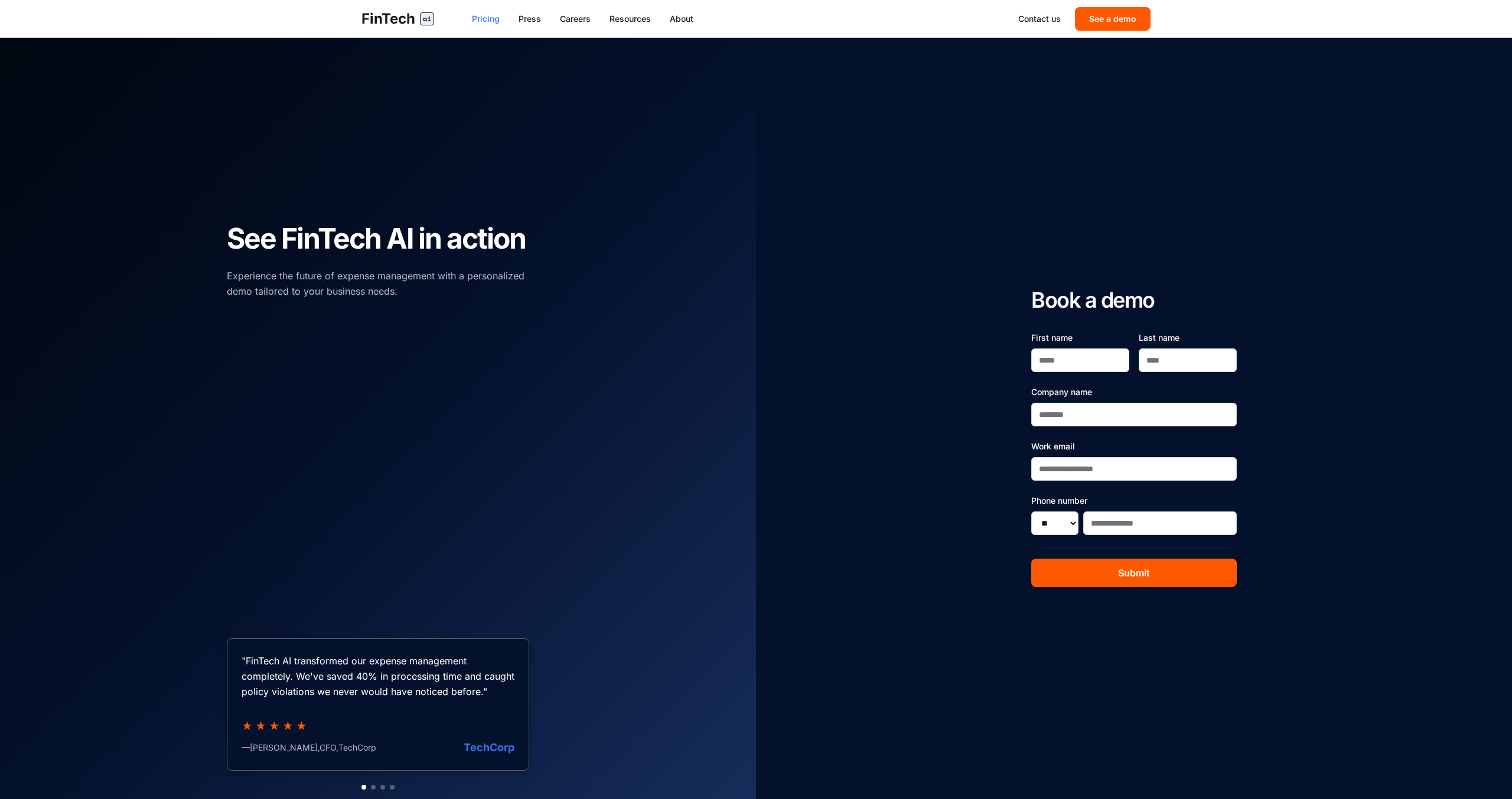
click at [484, 23] on link "Pricing" at bounding box center [485, 18] width 28 height 12
